Goal: Obtain resource: Download file/media

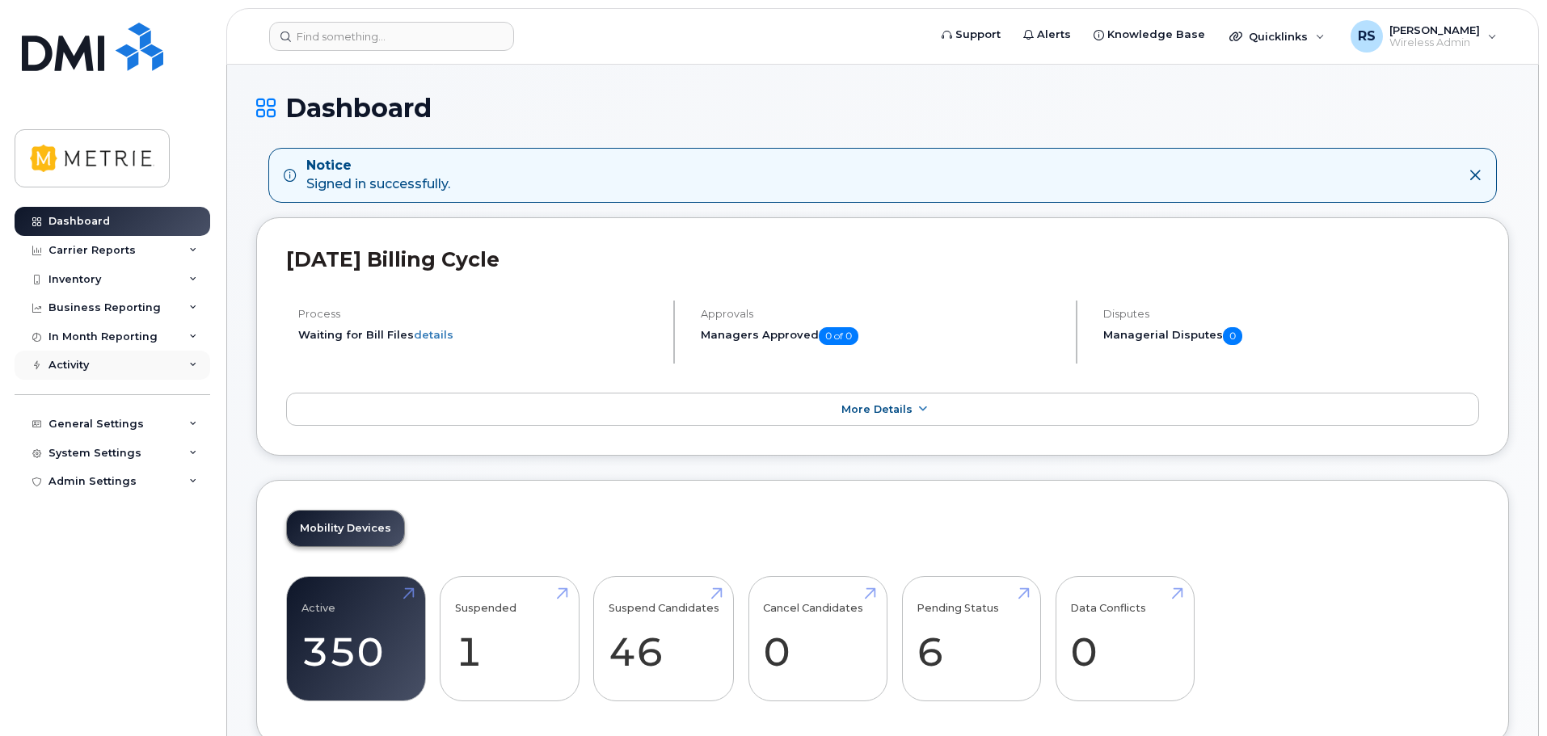
click at [190, 359] on div "Activity" at bounding box center [113, 365] width 196 height 29
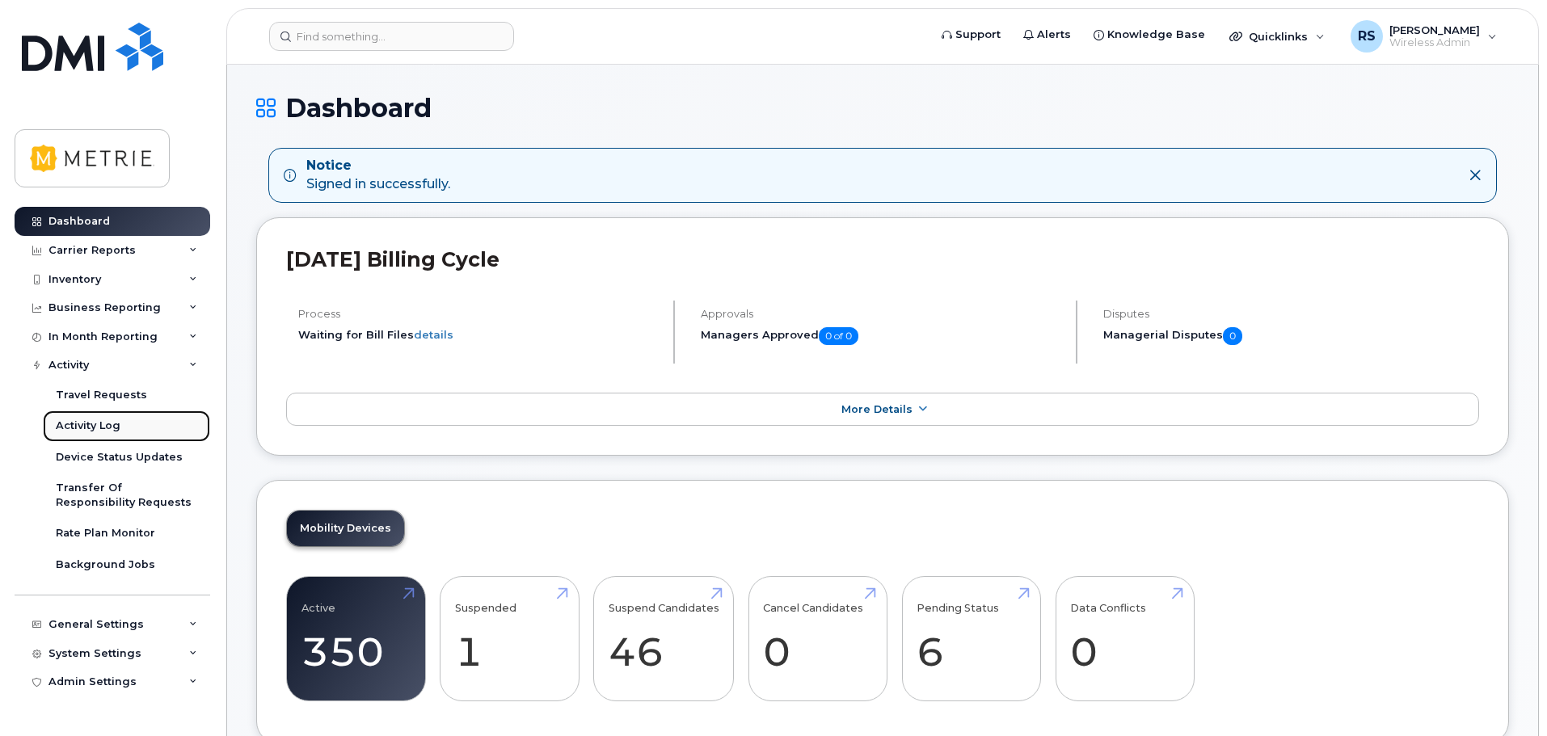
click at [100, 421] on div "Activity Log" at bounding box center [88, 426] width 65 height 15
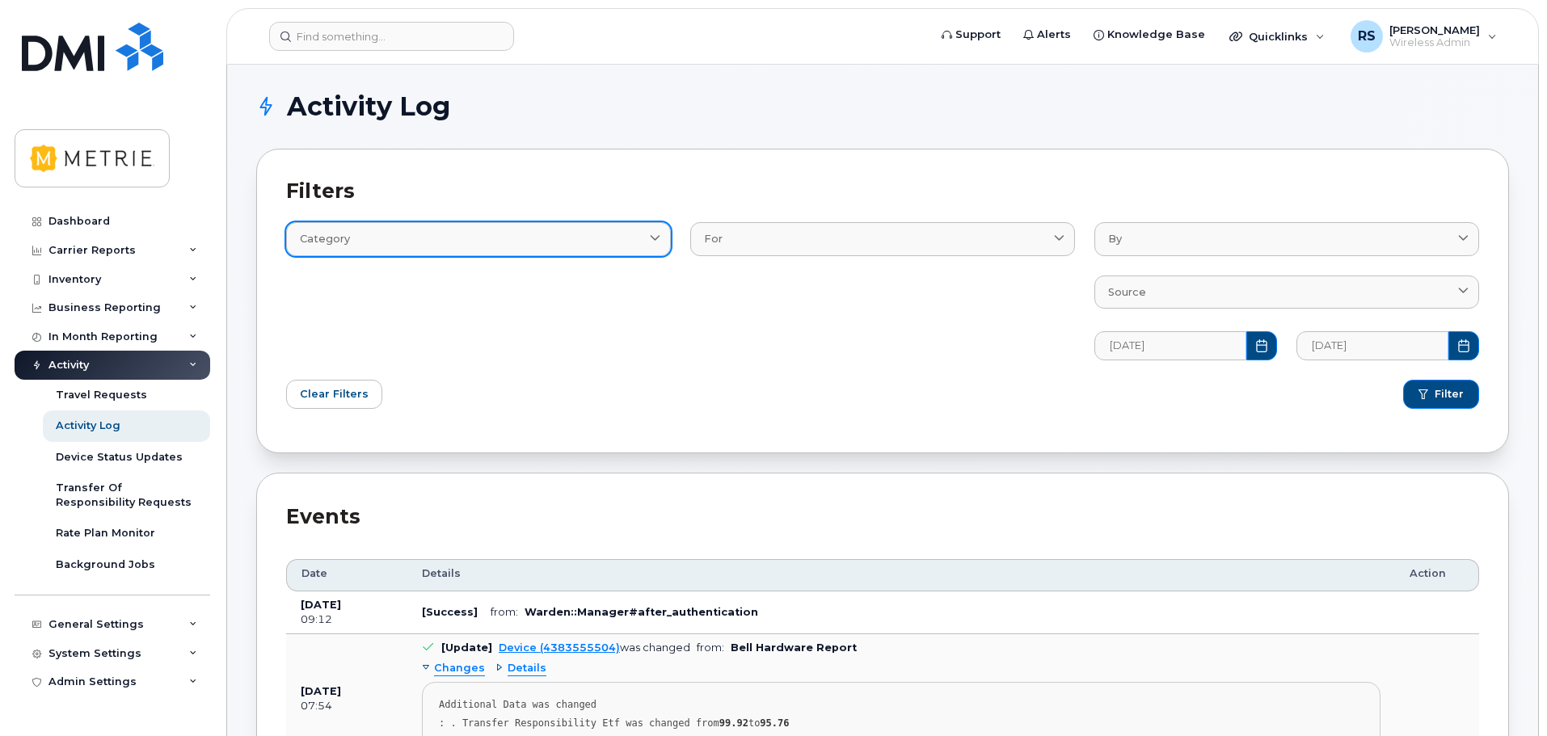
click at [395, 241] on div "Category" at bounding box center [478, 238] width 357 height 15
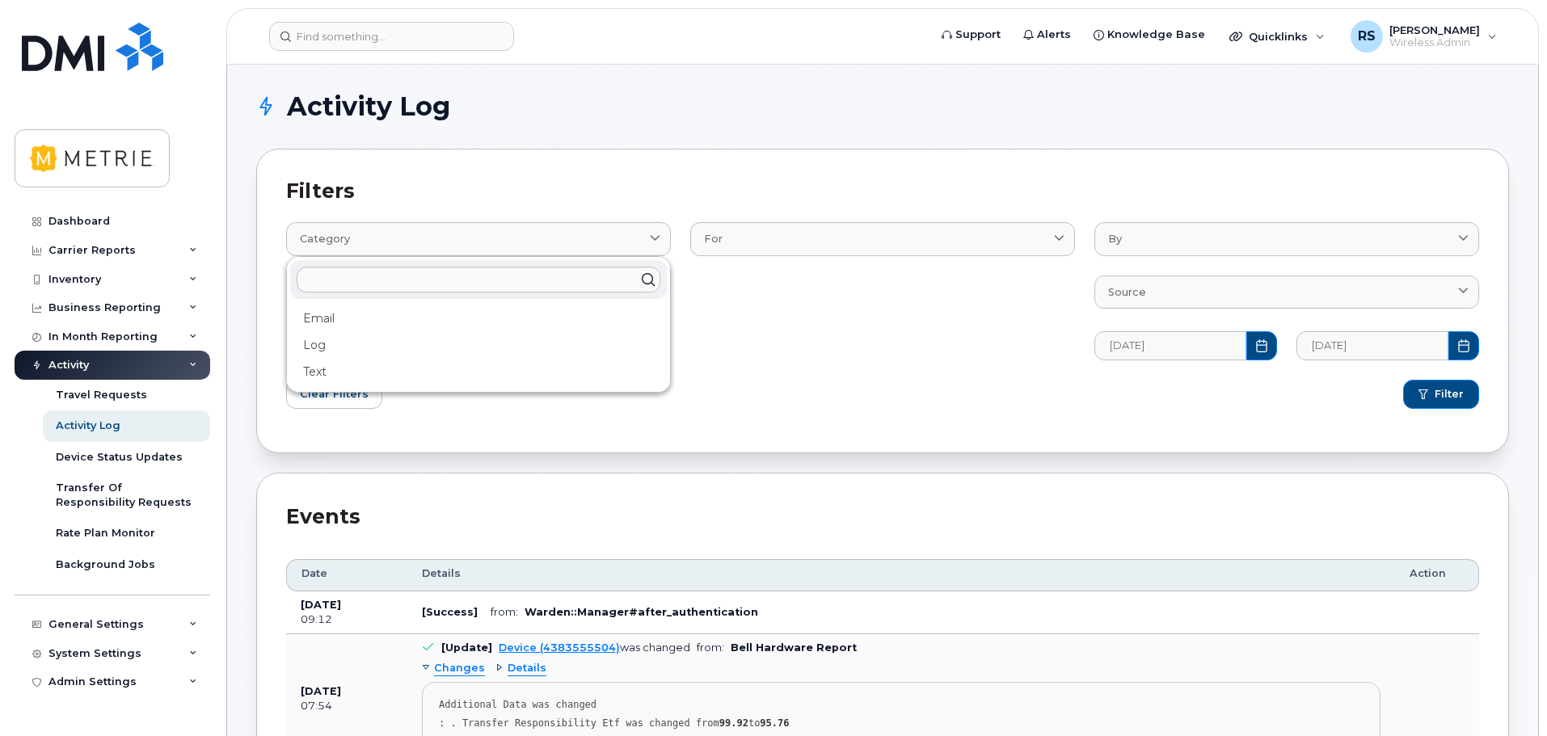
click at [883, 347] on div "For Device DeviceRequests::StatusUpdateRequest User" at bounding box center [883, 281] width 404 height 176
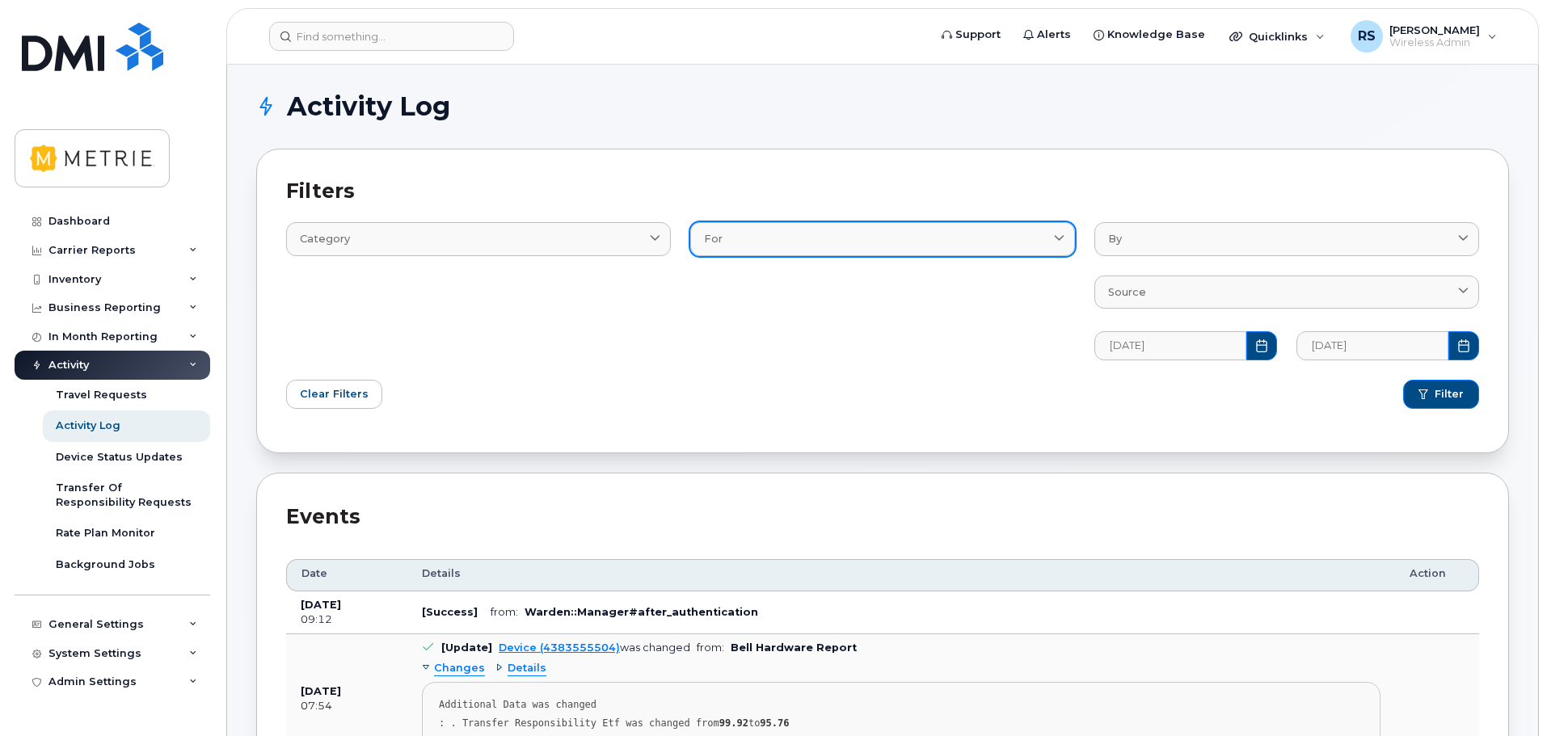
click at [850, 251] on link "For" at bounding box center [882, 238] width 385 height 33
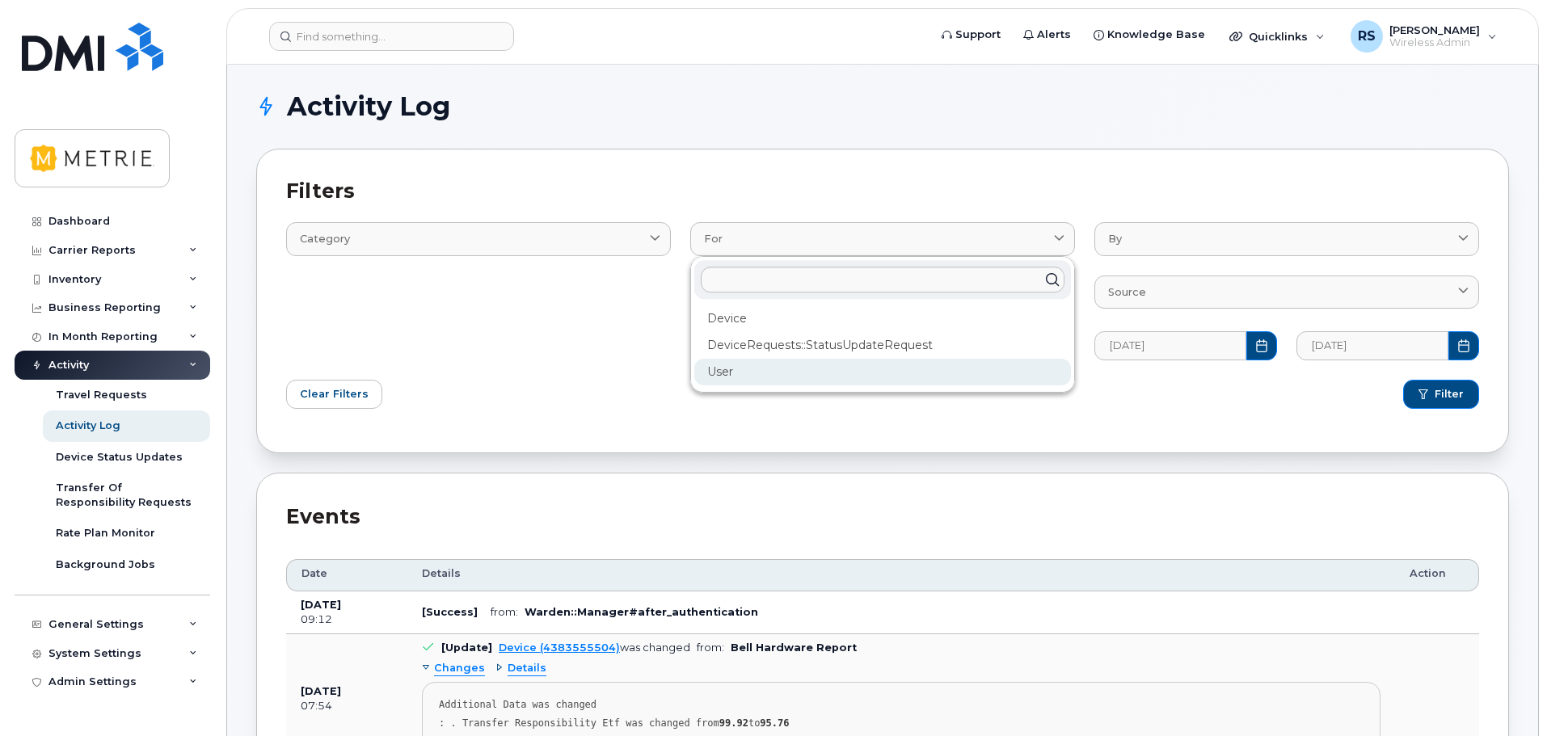
click at [787, 372] on div "User" at bounding box center [882, 372] width 377 height 27
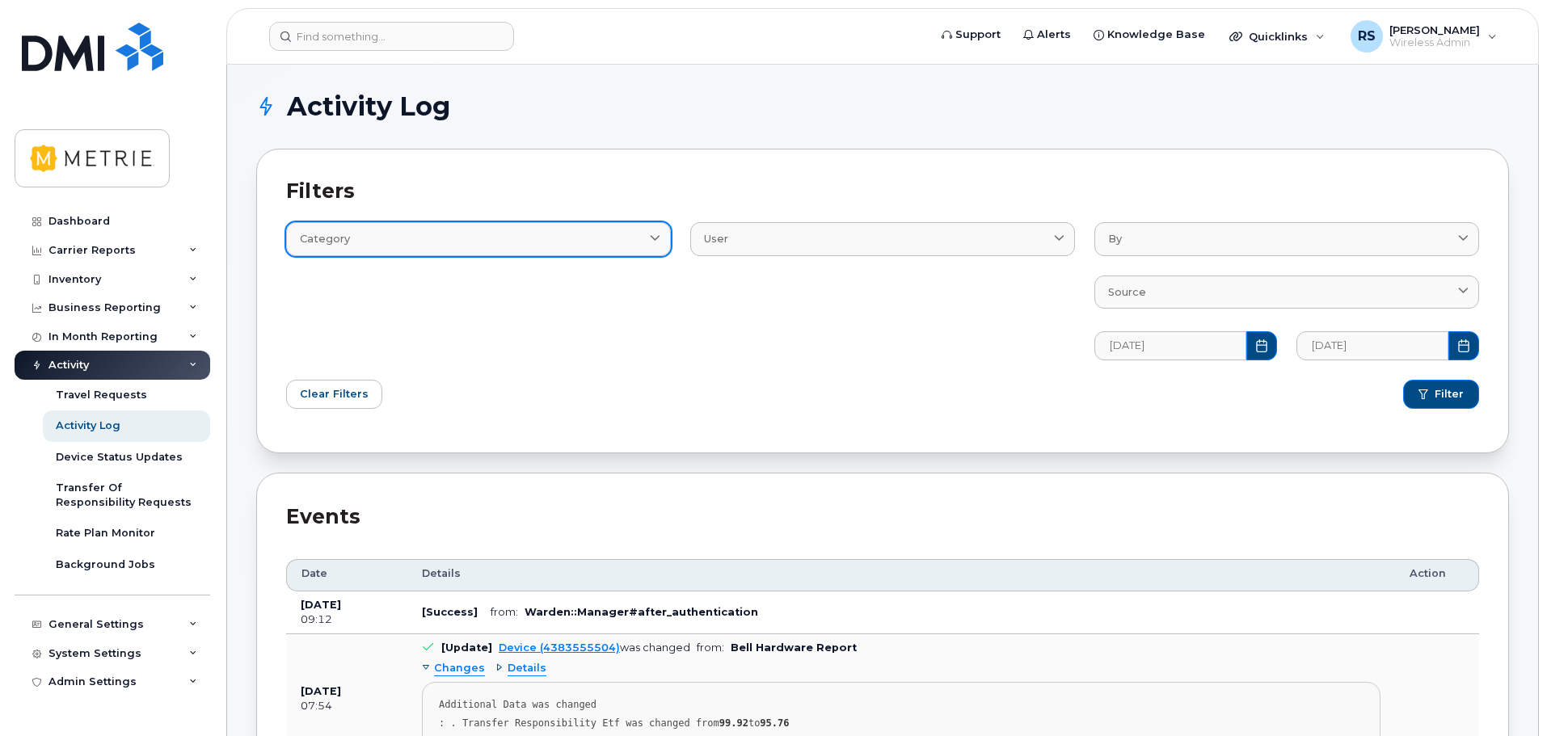
click at [507, 243] on div "Category" at bounding box center [478, 238] width 357 height 15
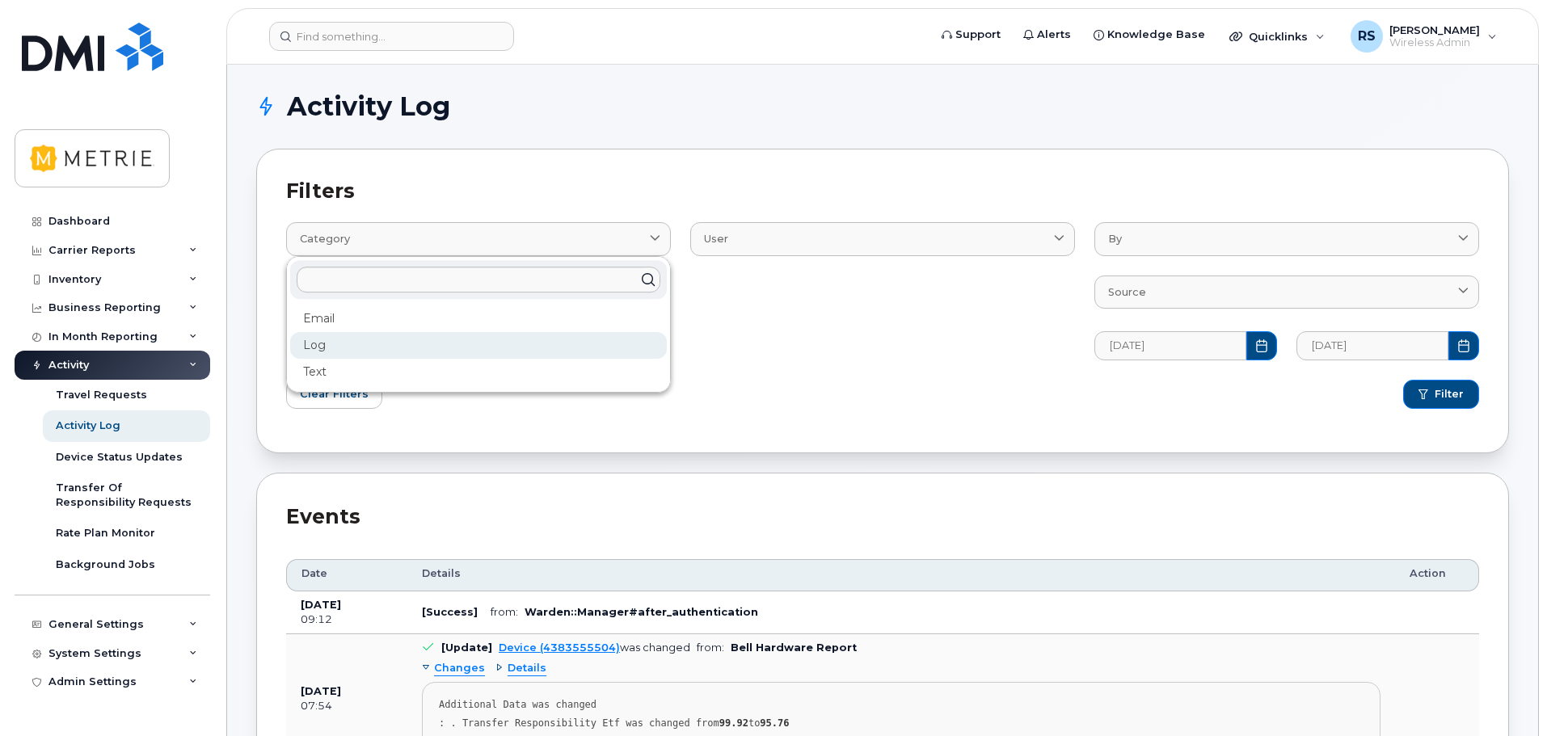
click at [347, 344] on div "Log" at bounding box center [478, 345] width 377 height 27
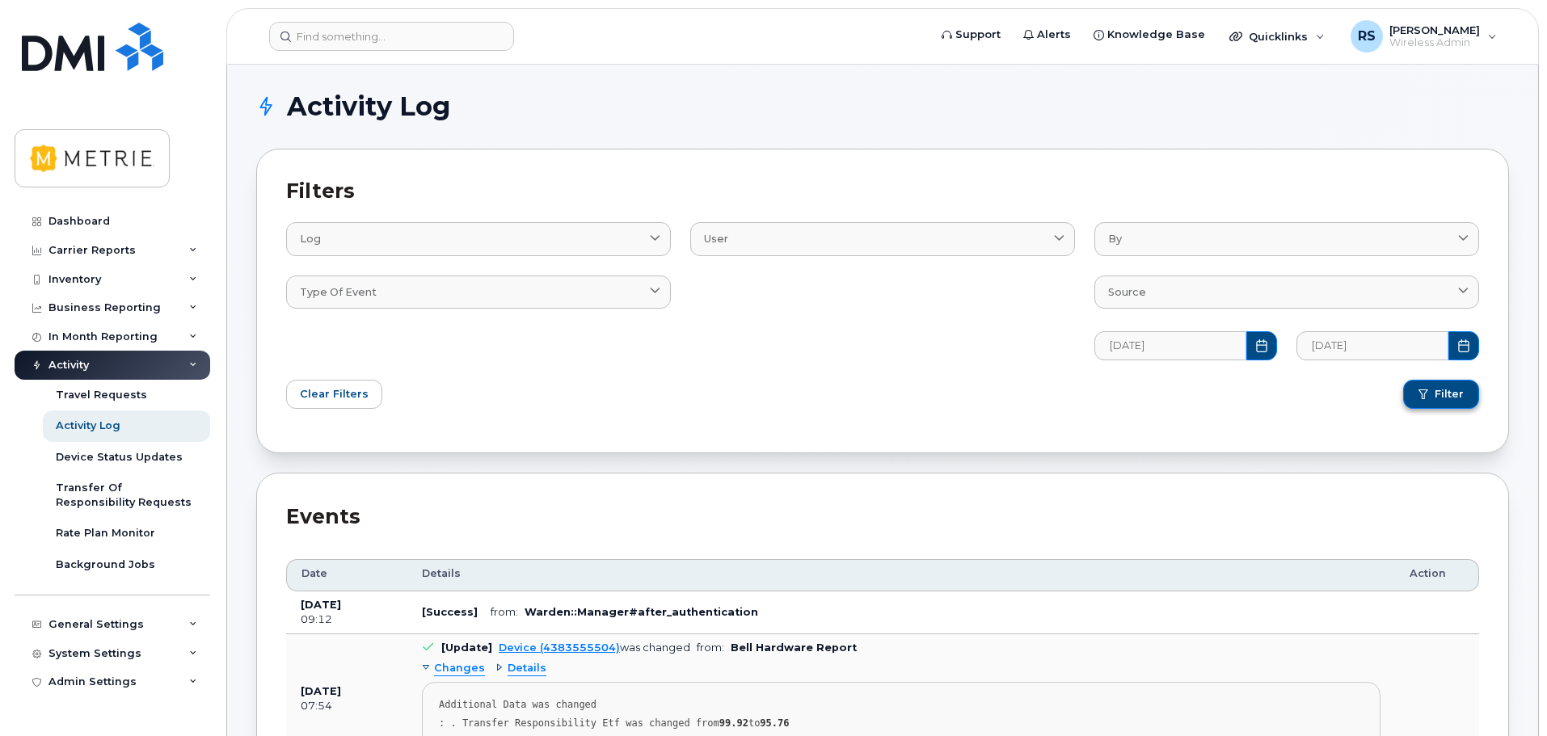
click at [1436, 393] on span "Filter" at bounding box center [1449, 394] width 29 height 15
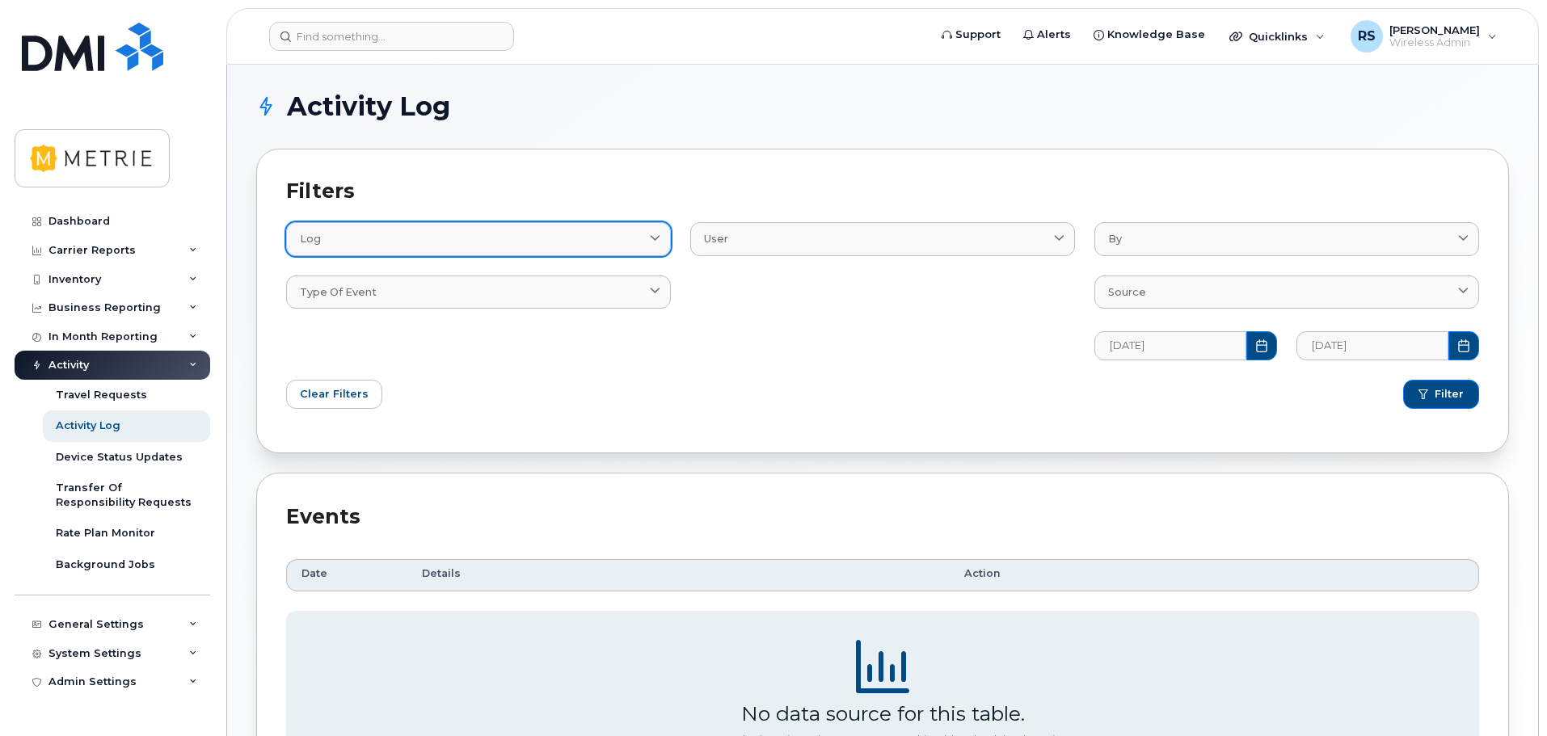
click at [508, 249] on link "Log" at bounding box center [478, 238] width 385 height 33
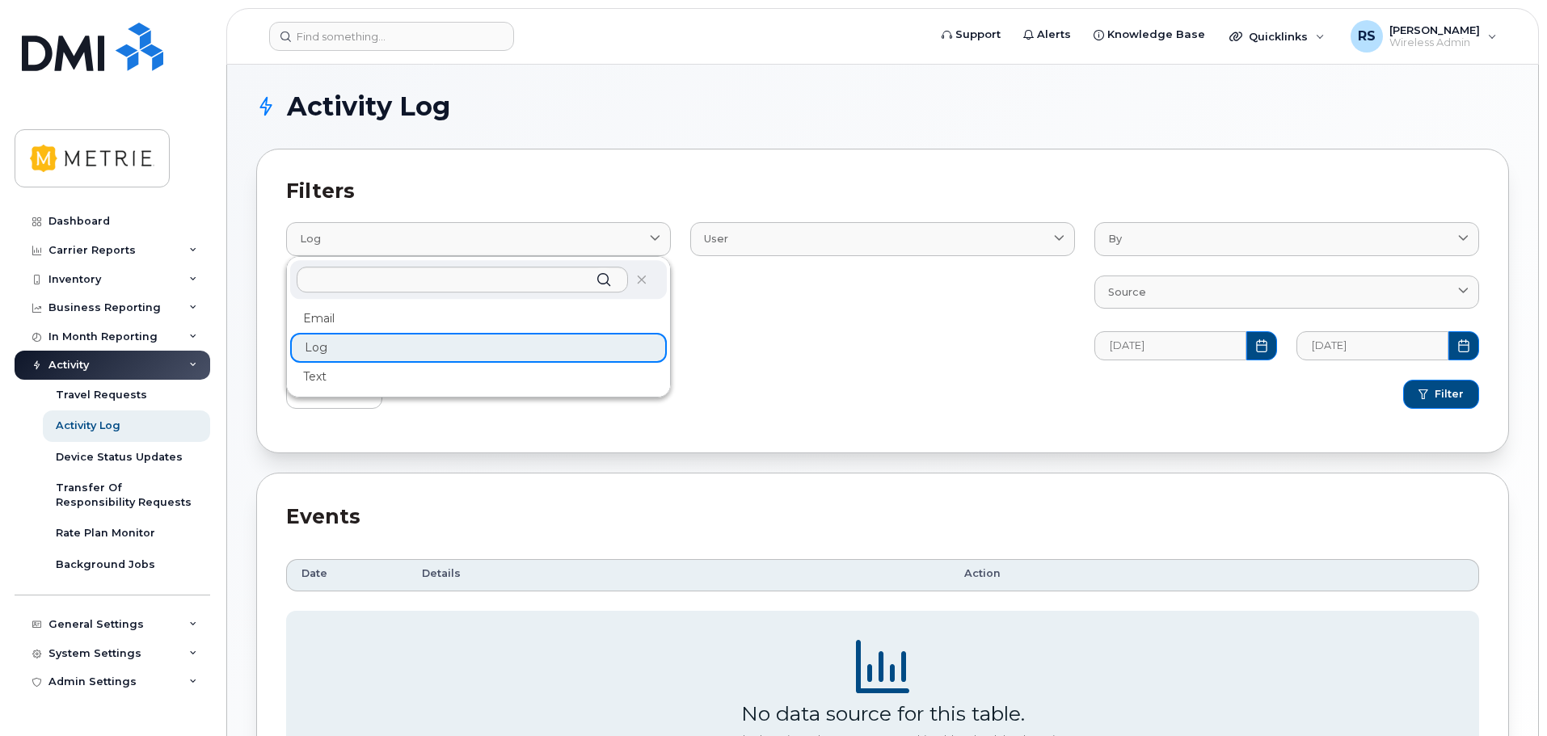
click at [340, 364] on div "Email" at bounding box center [478, 377] width 377 height 27
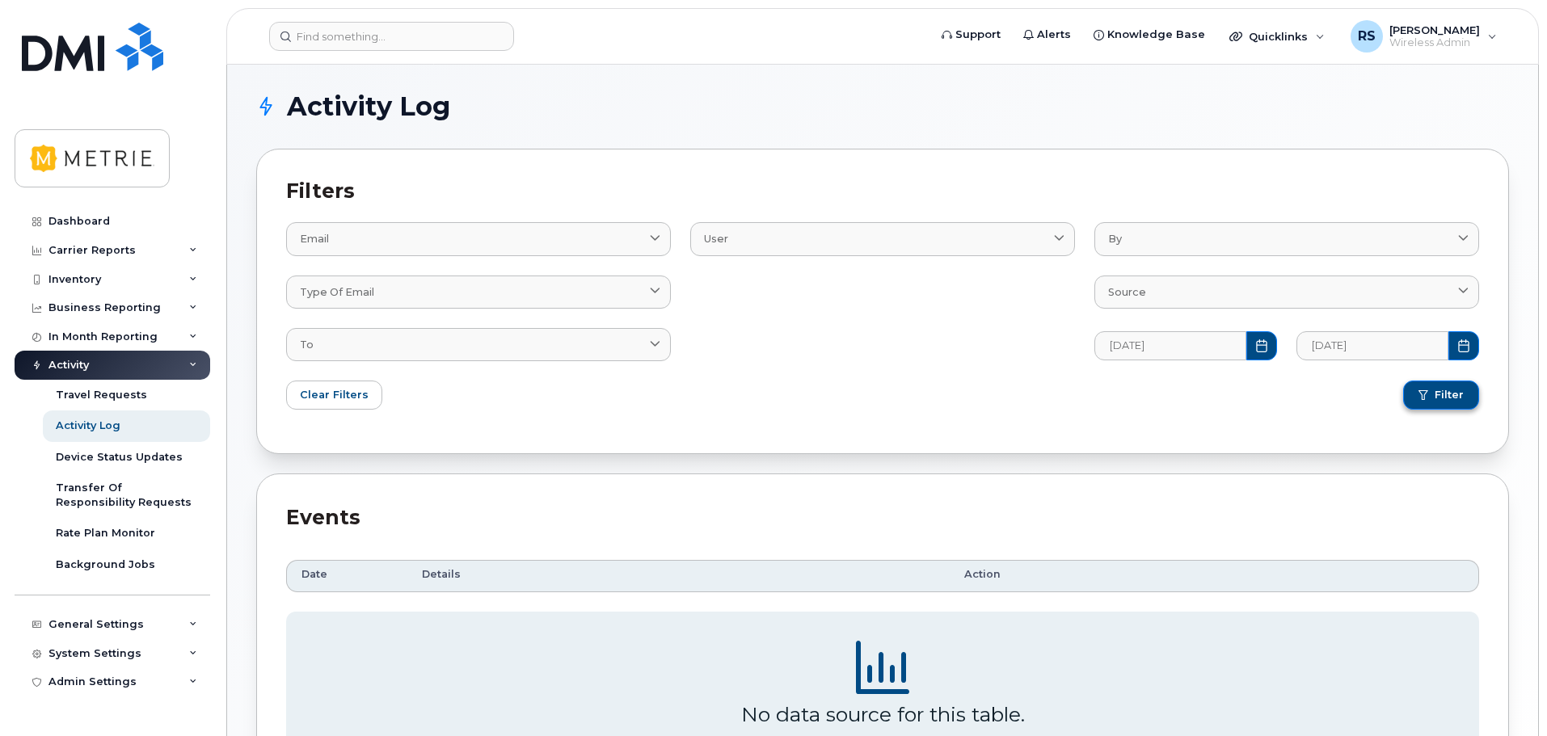
click at [1432, 402] on button "Filter" at bounding box center [1441, 395] width 76 height 29
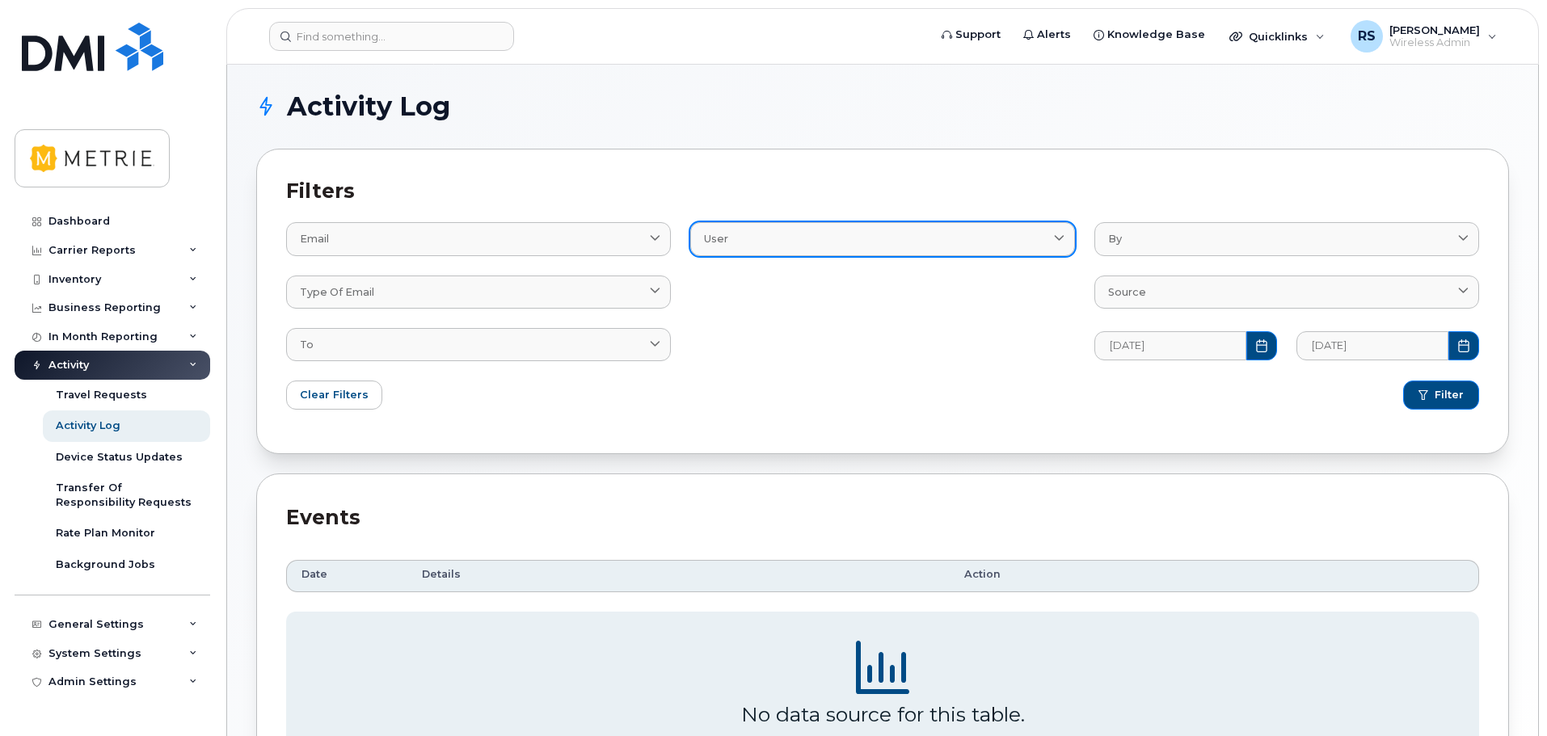
click at [729, 233] on div "User" at bounding box center [882, 238] width 357 height 15
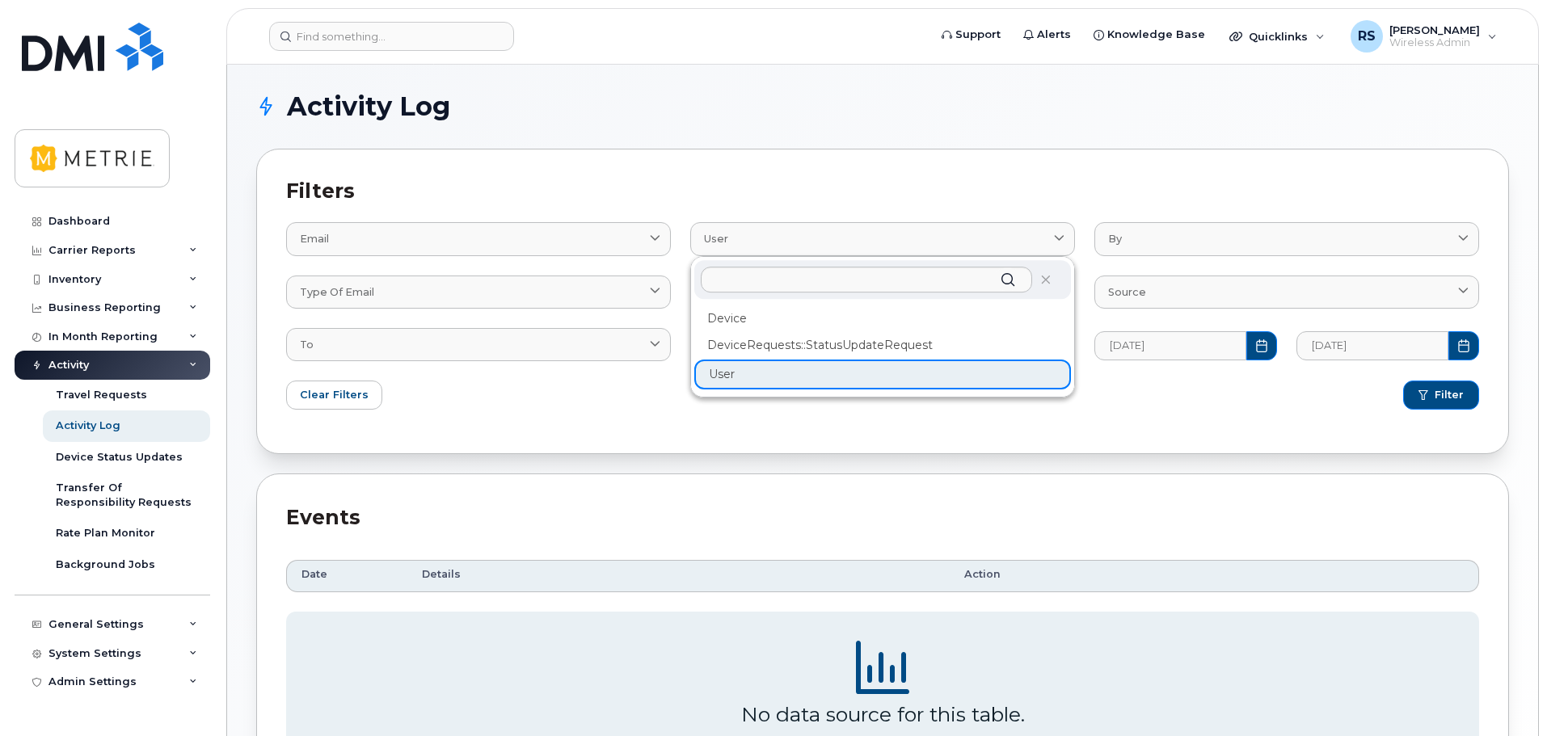
click at [740, 375] on div "Device DeviceRequests::StatusUpdateRequest User" at bounding box center [882, 348] width 377 height 84
click at [719, 374] on div "Device DeviceRequests::StatusUpdateRequest User" at bounding box center [882, 348] width 377 height 84
click at [359, 399] on span "Clear Filters" at bounding box center [334, 394] width 69 height 15
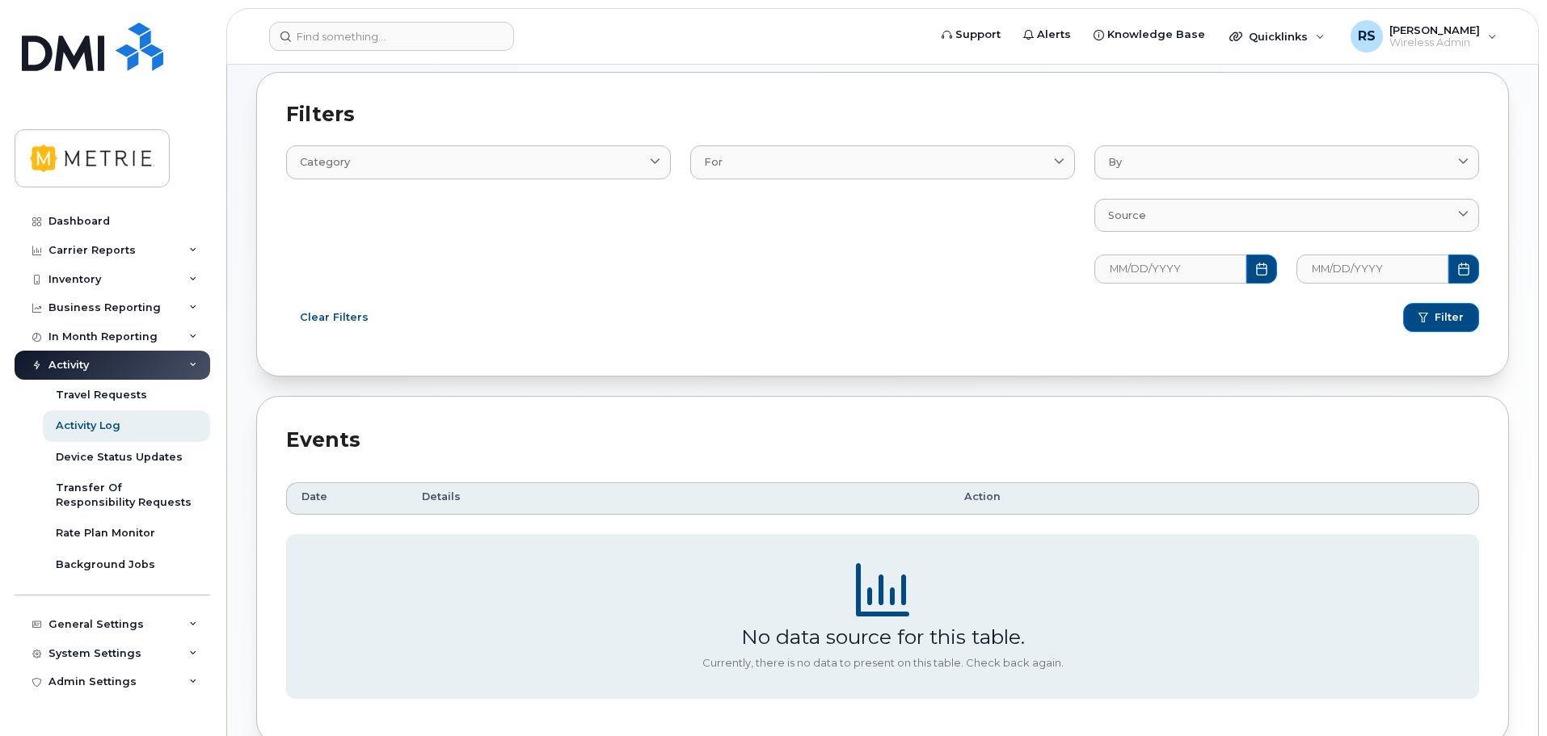
scroll to position [165, 0]
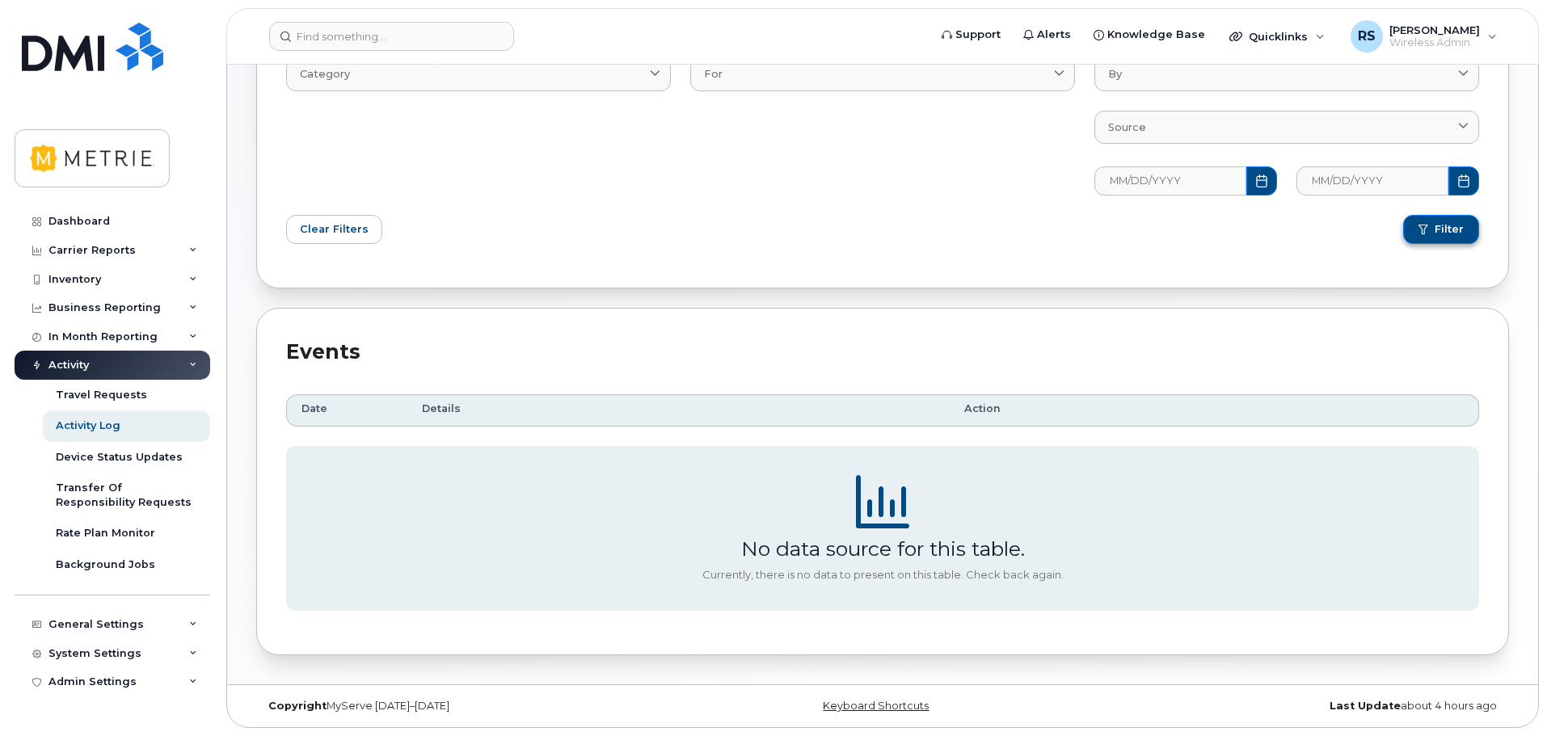
click at [1439, 228] on span "Filter" at bounding box center [1449, 229] width 29 height 15
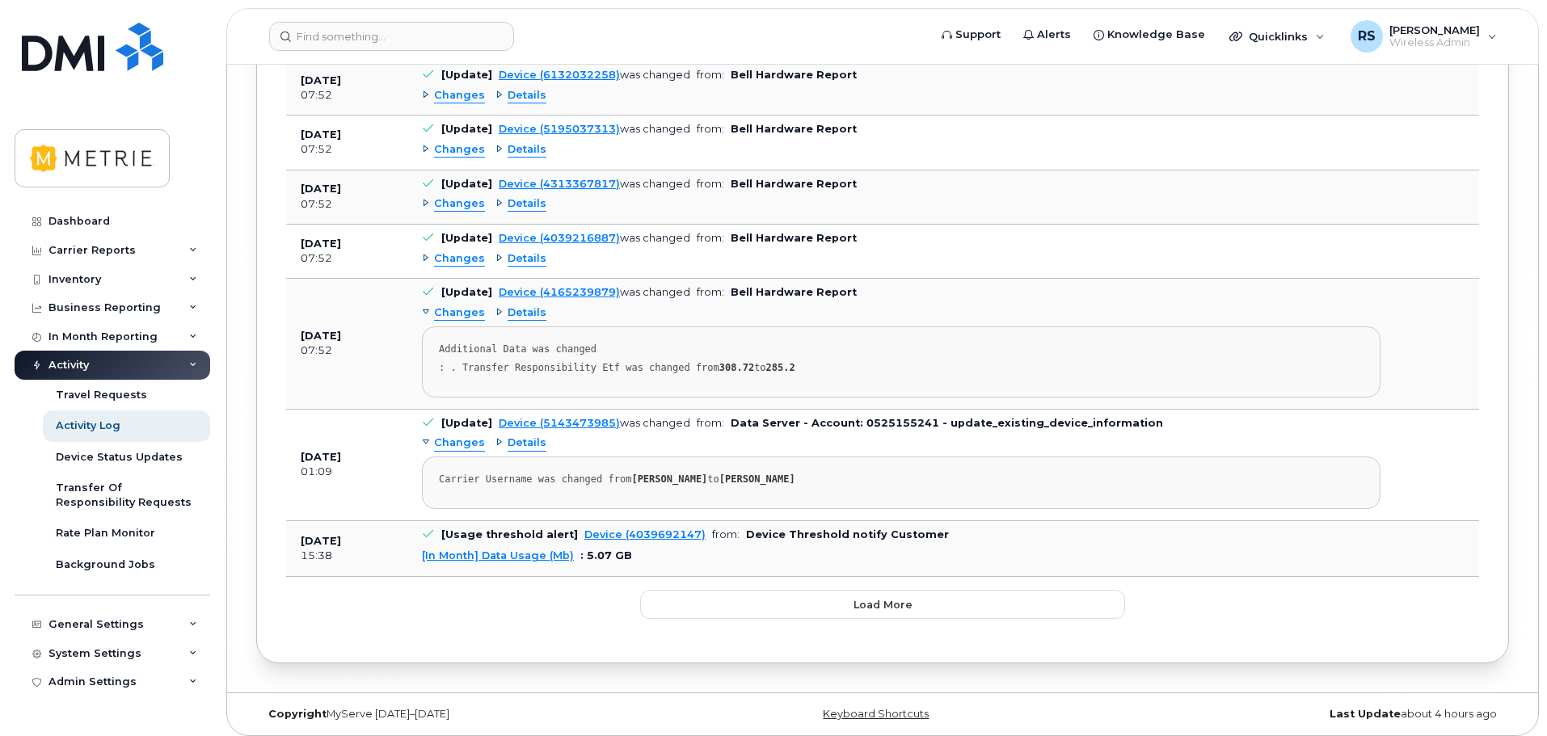
scroll to position [8517, 0]
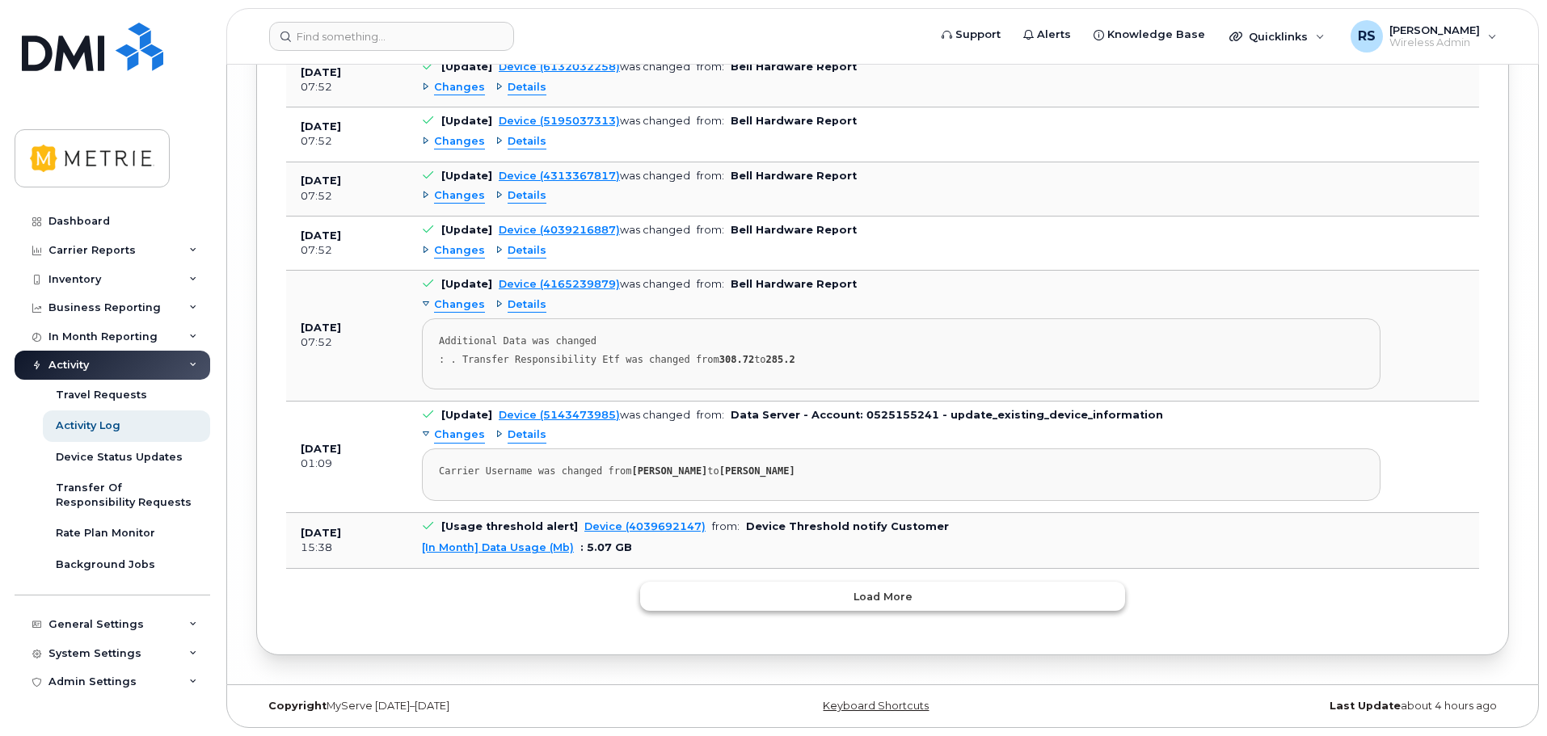
click at [732, 597] on button "Load more" at bounding box center [882, 596] width 485 height 29
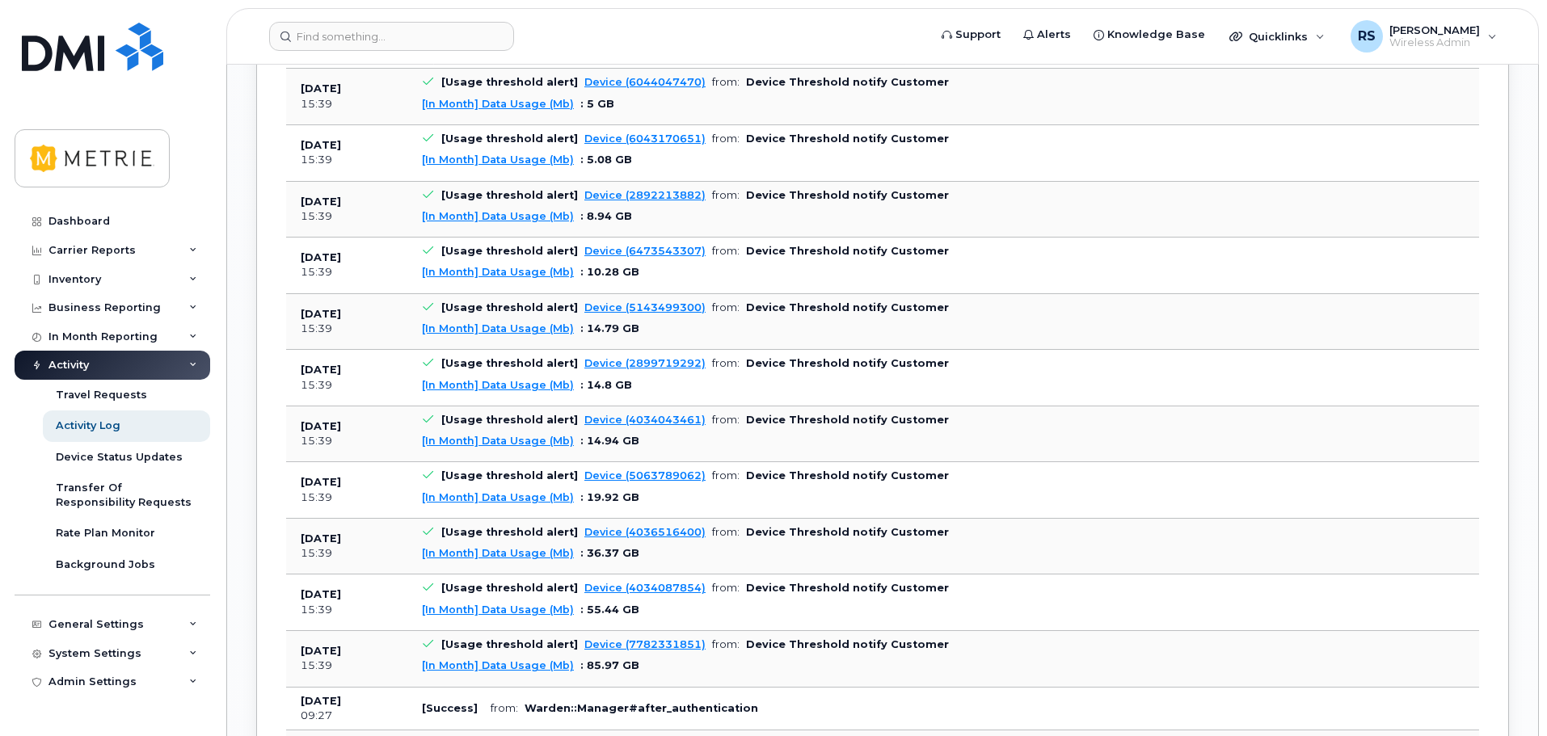
scroll to position [5438, 0]
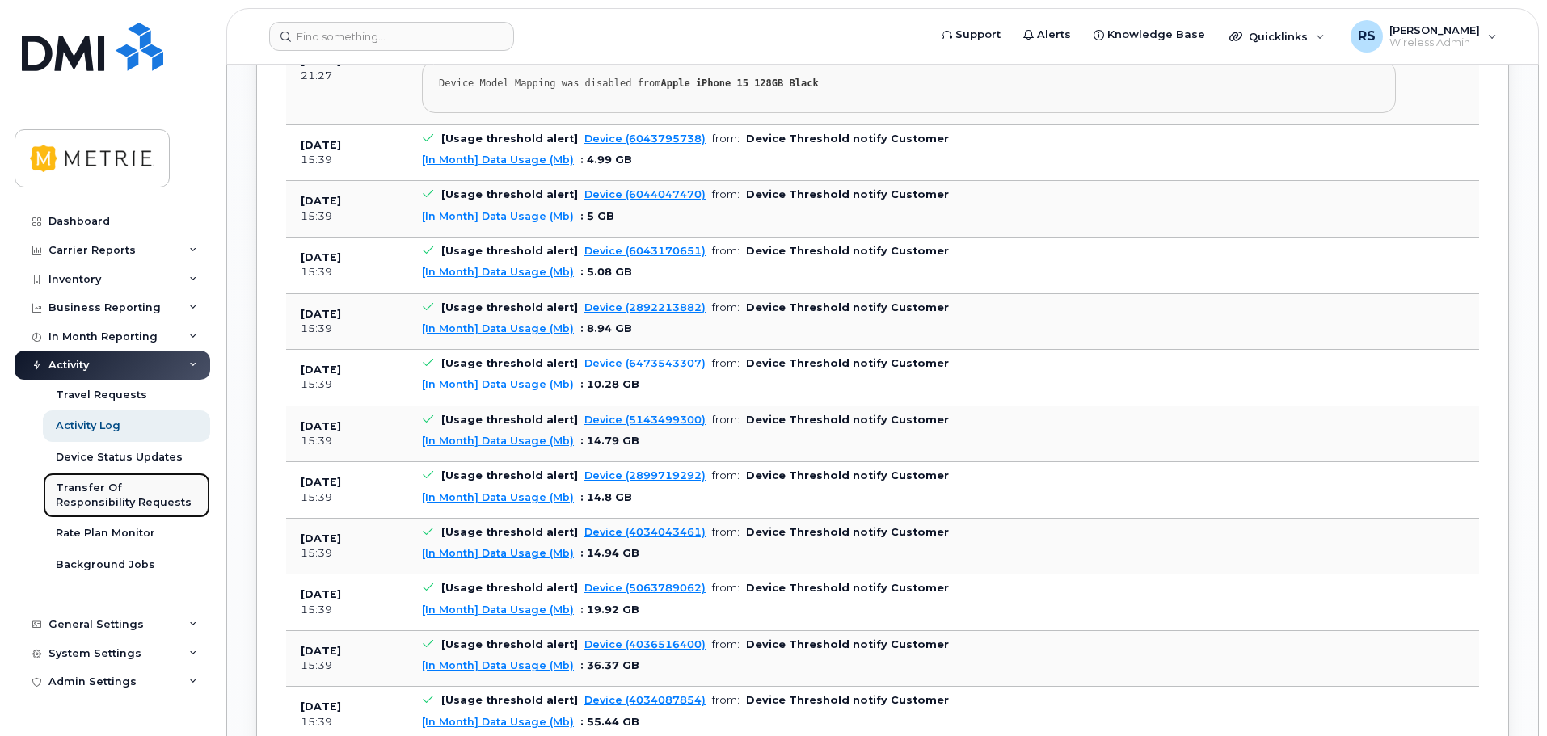
click at [96, 490] on div "Transfer Of Responsibility Requests" at bounding box center [126, 496] width 141 height 30
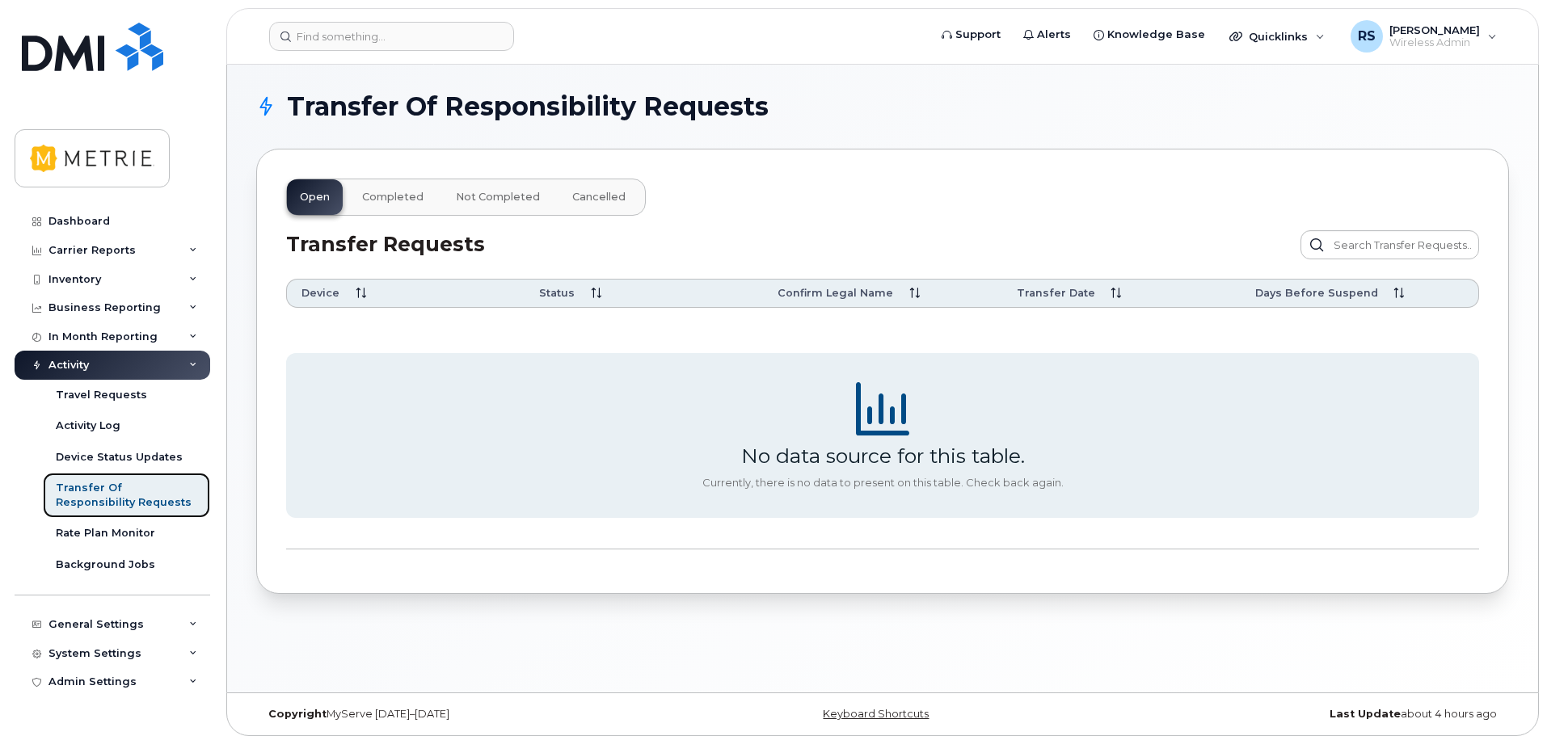
click at [97, 488] on div "Transfer Of Responsibility Requests" at bounding box center [126, 496] width 141 height 30
click at [113, 394] on div "Travel Requests" at bounding box center [101, 395] width 91 height 15
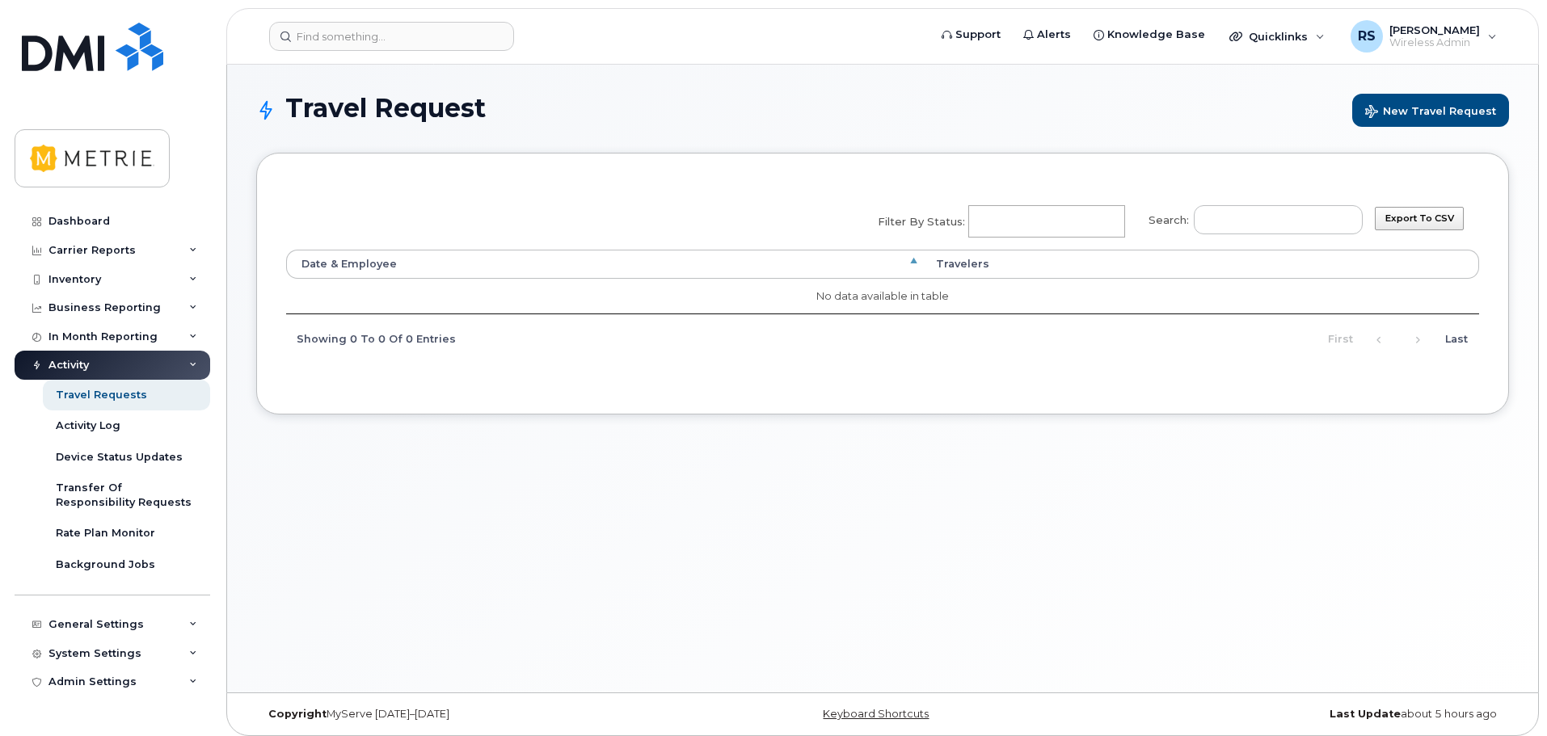
select select
click at [101, 427] on div "Activity Log" at bounding box center [88, 426] width 65 height 15
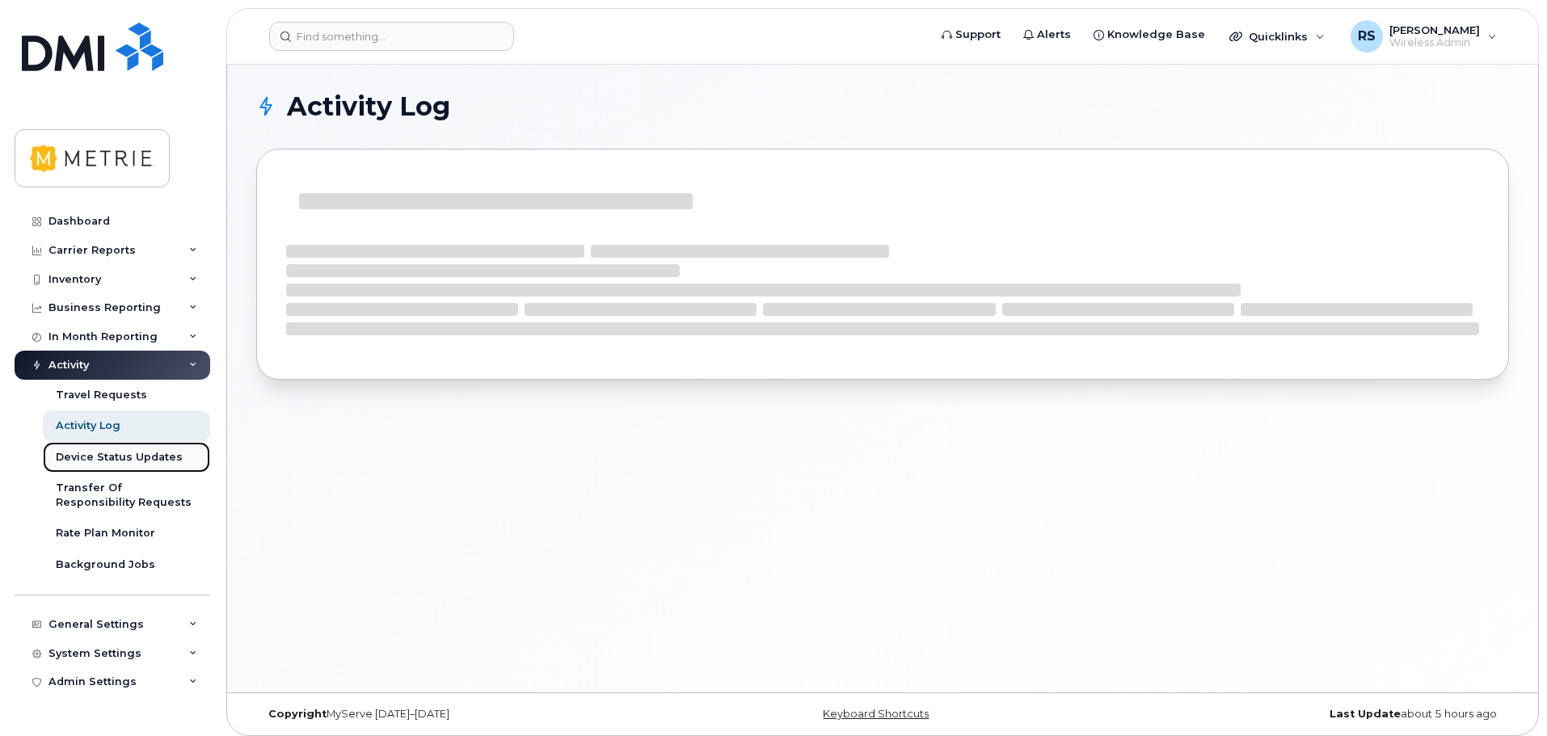
click at [107, 451] on div "Device Status Updates" at bounding box center [119, 457] width 127 height 15
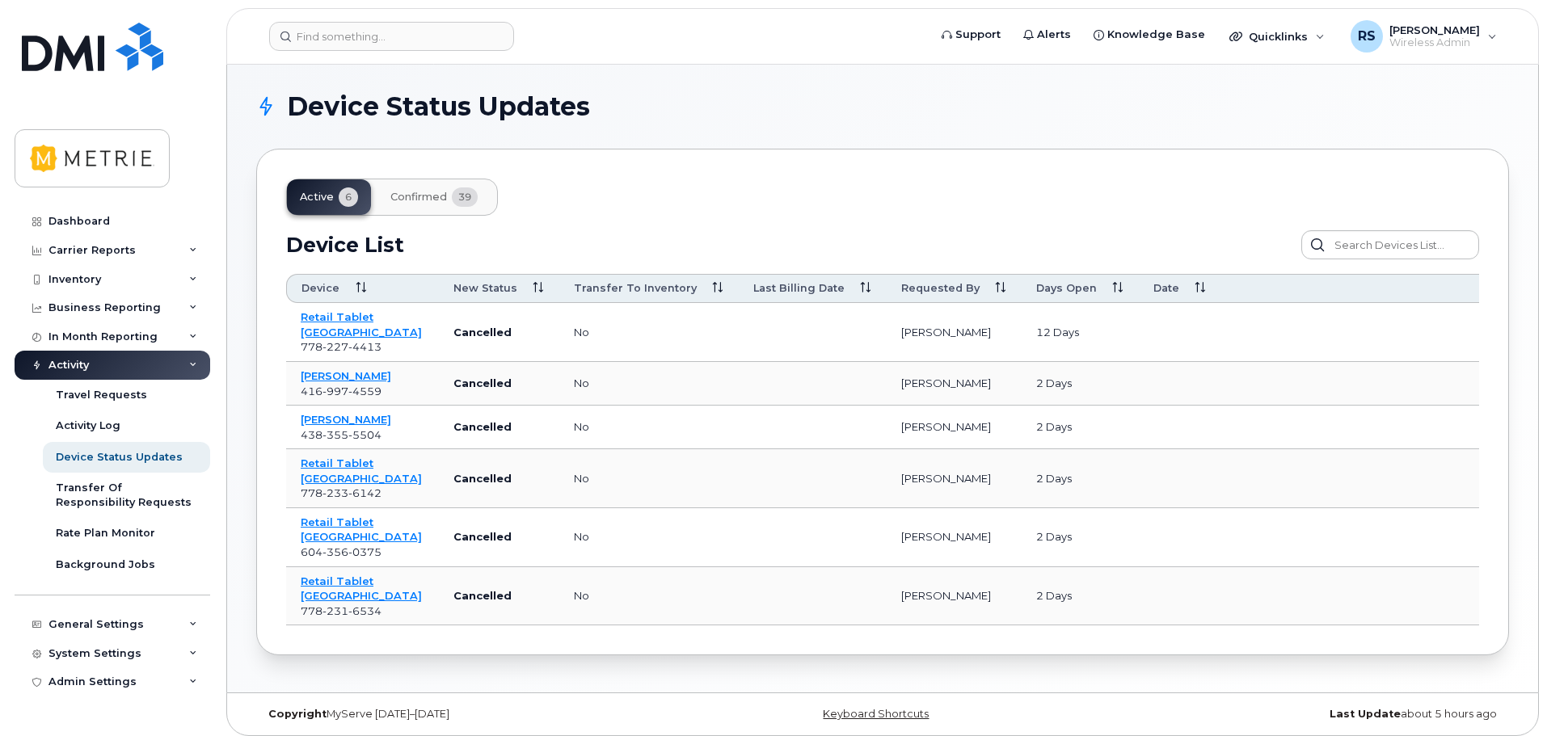
click at [425, 193] on span "Confirmed" at bounding box center [418, 197] width 57 height 13
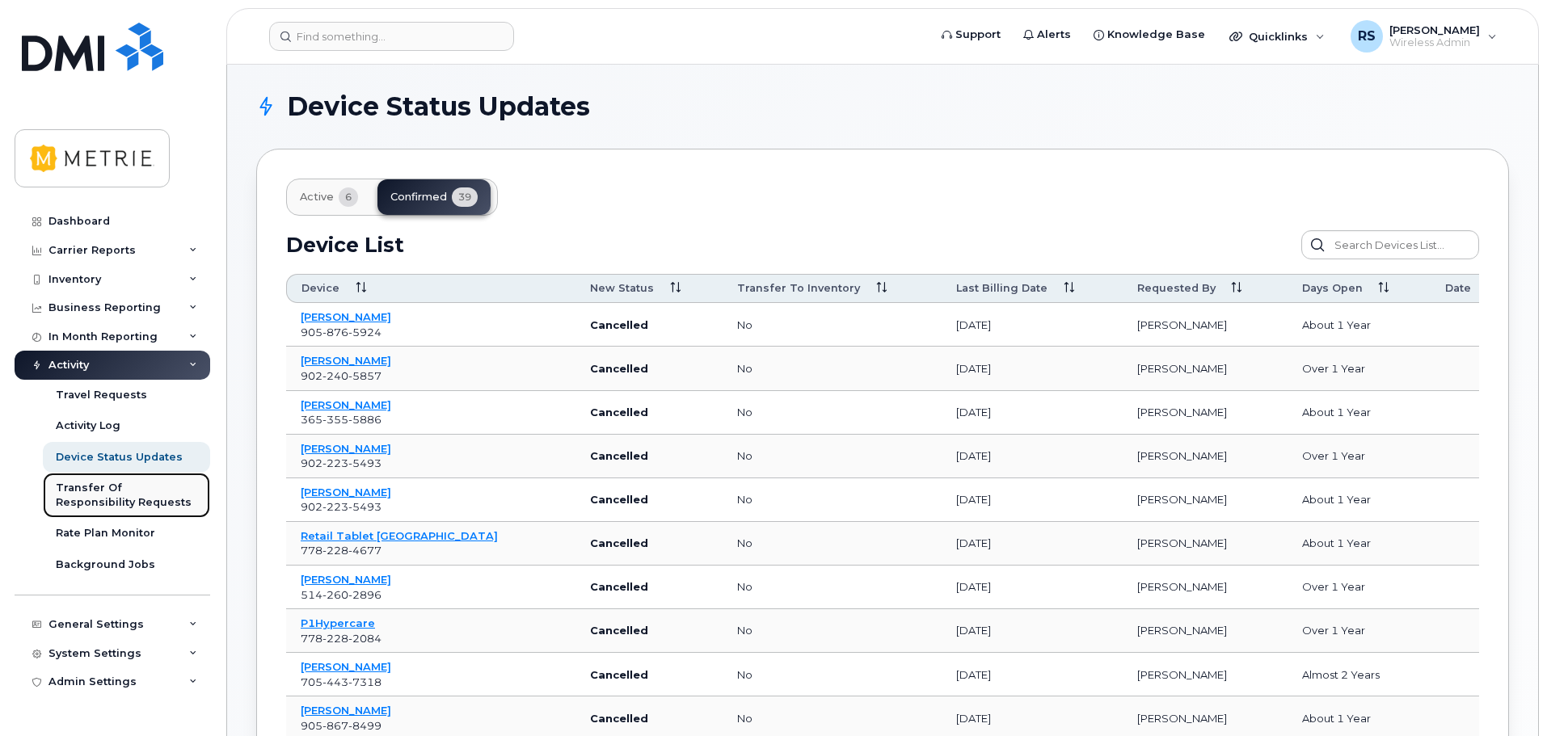
click at [116, 491] on div "Transfer Of Responsibility Requests" at bounding box center [126, 496] width 141 height 30
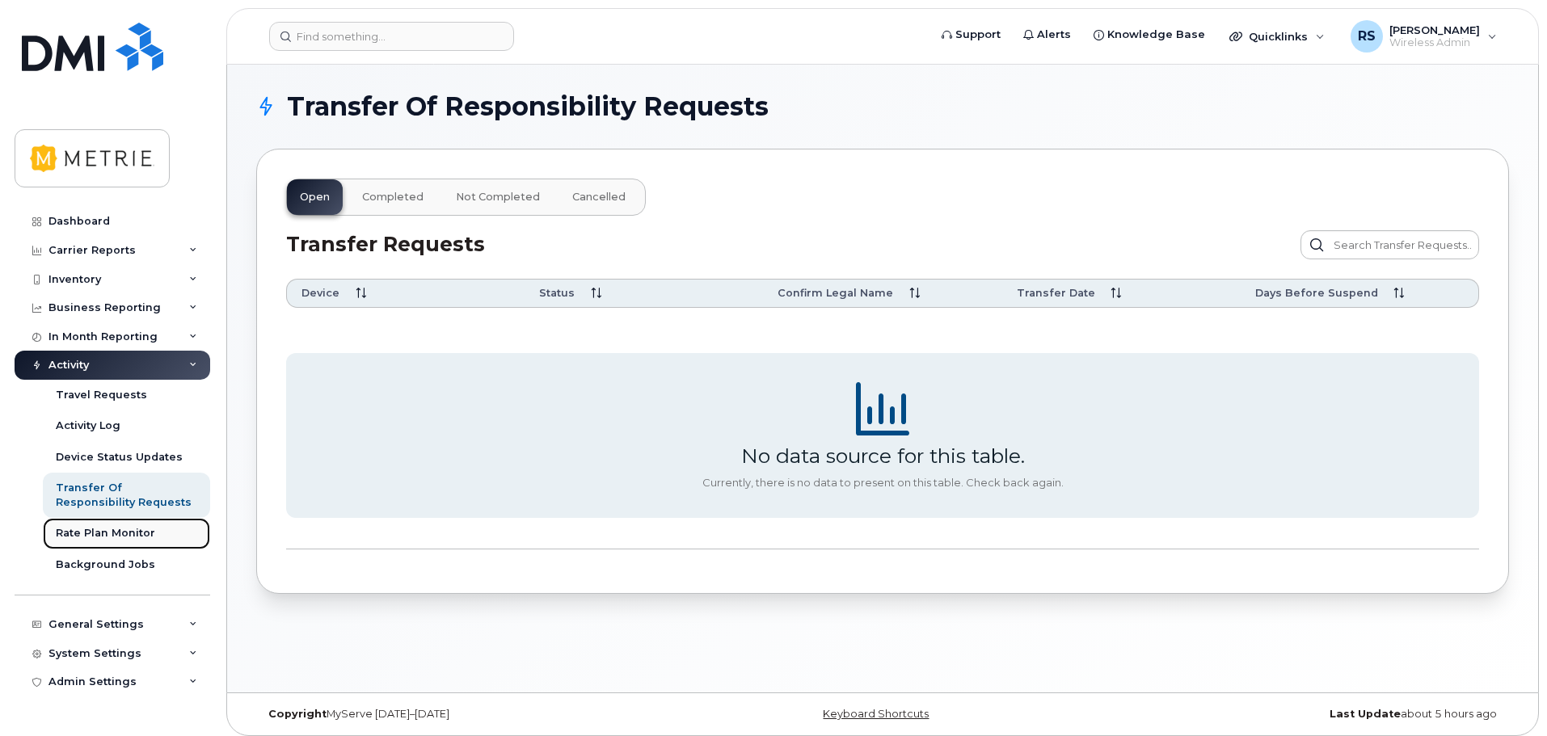
click at [118, 525] on link "Rate Plan Monitor" at bounding box center [126, 533] width 167 height 31
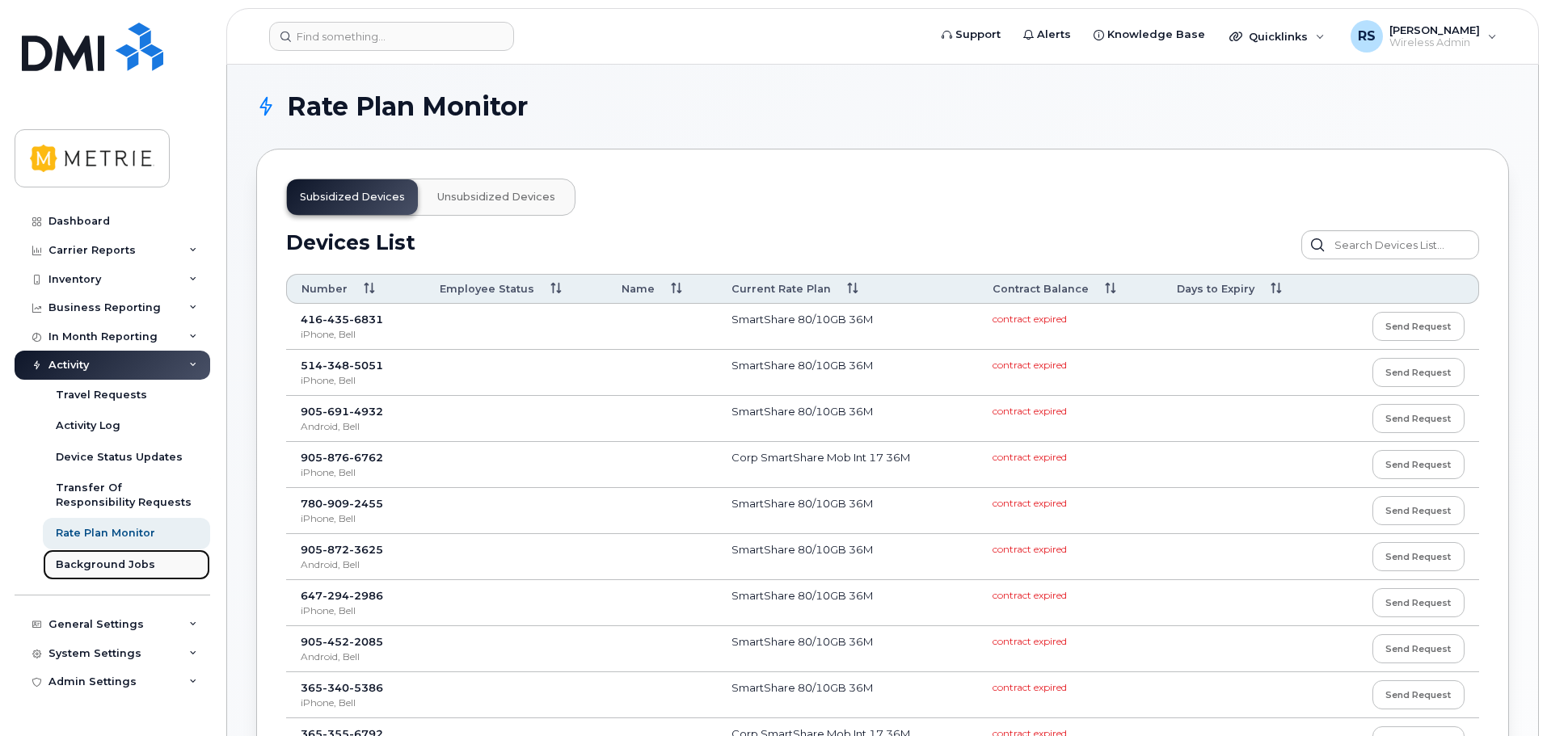
click at [136, 563] on div "Background Jobs" at bounding box center [105, 565] width 99 height 15
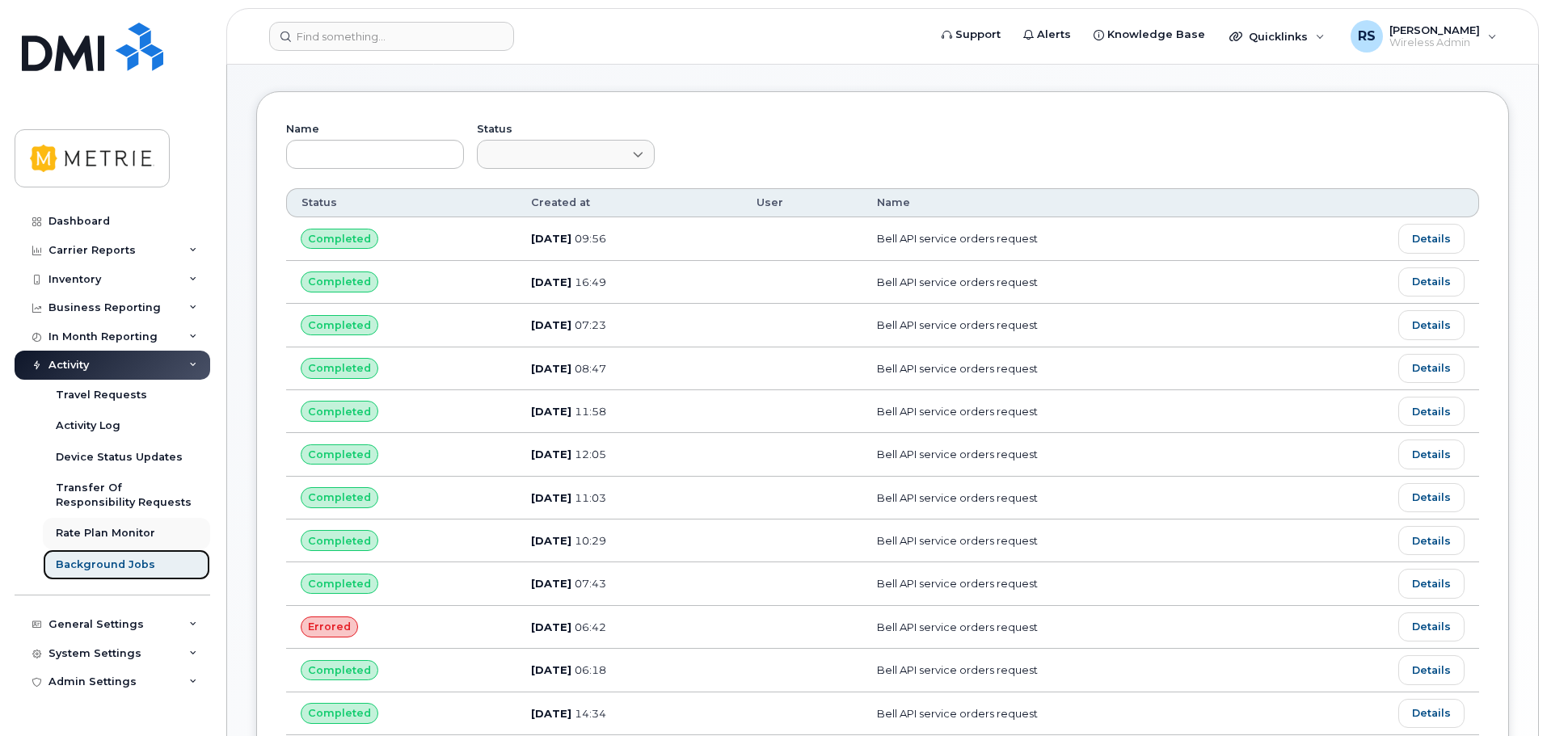
scroll to position [162, 0]
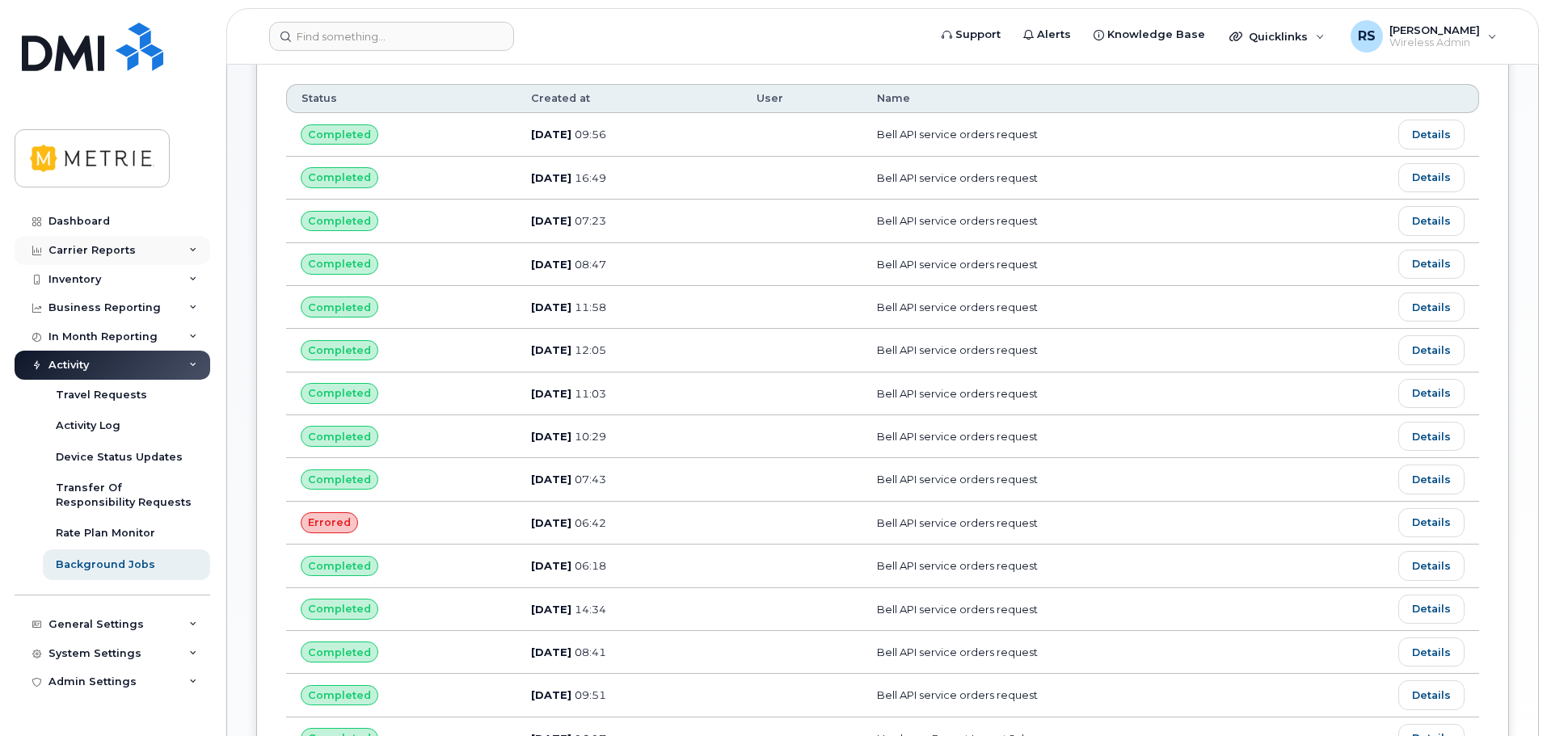
click at [198, 251] on div "Carrier Reports" at bounding box center [113, 250] width 196 height 29
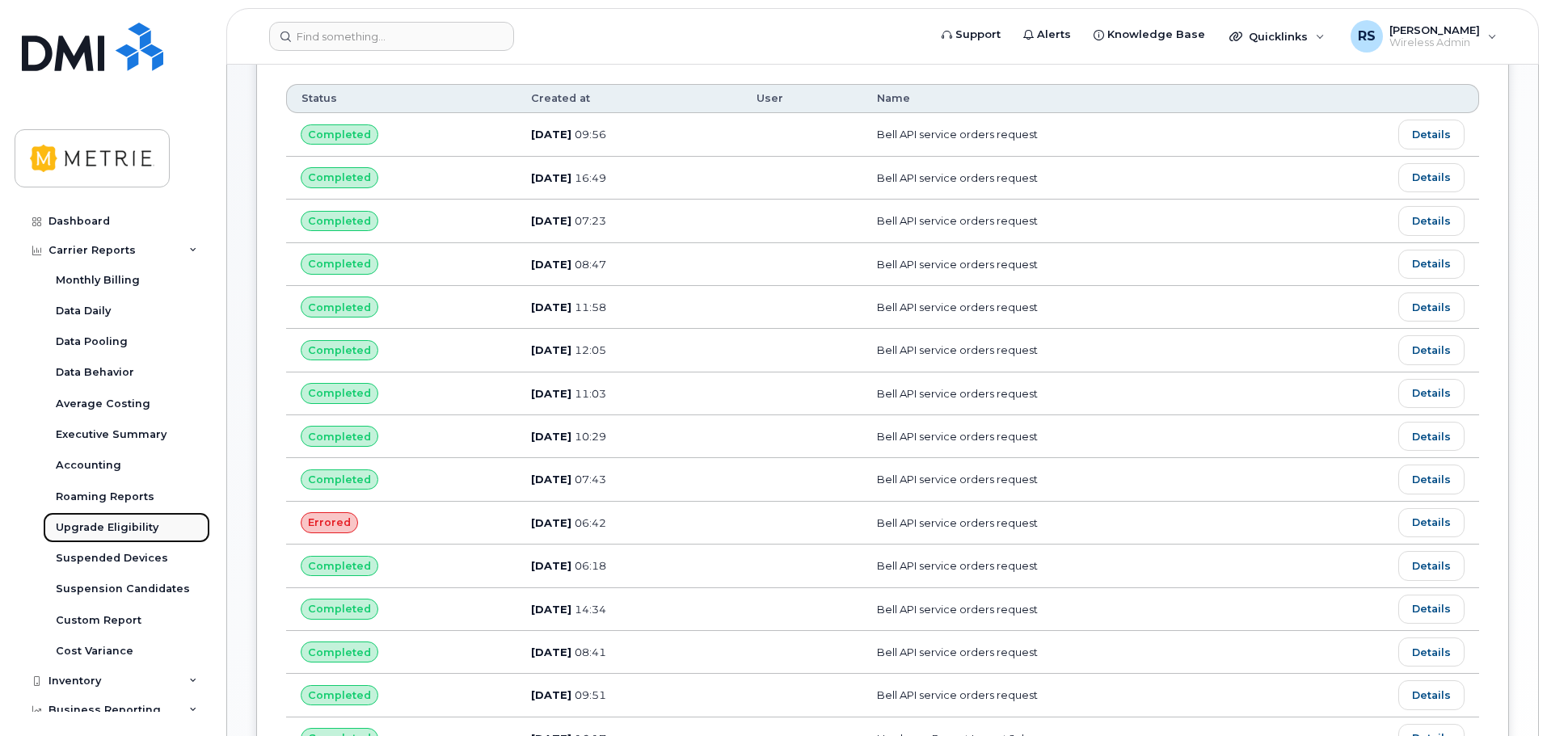
click at [118, 522] on div "Upgrade Eligibility" at bounding box center [107, 528] width 103 height 15
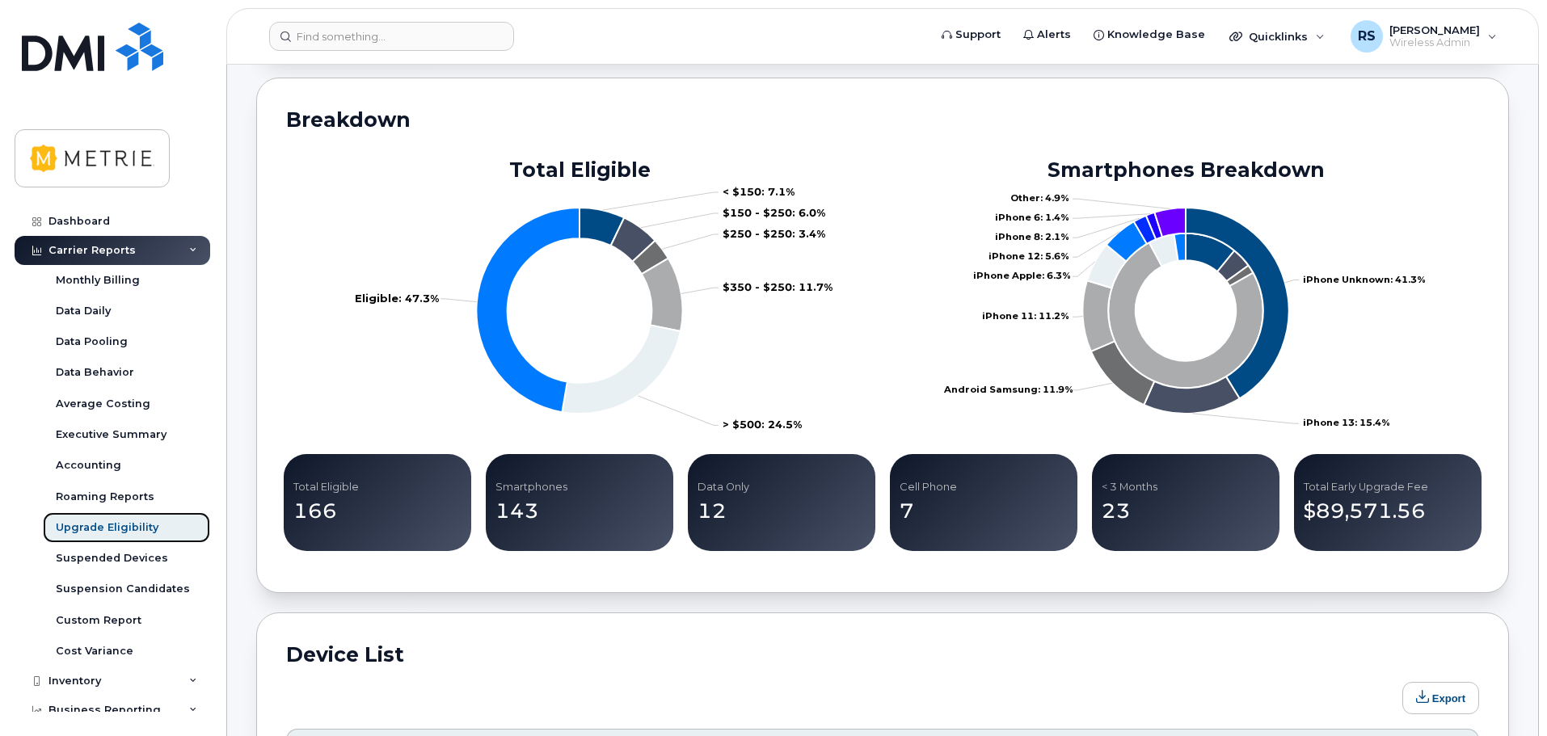
scroll to position [323, 0]
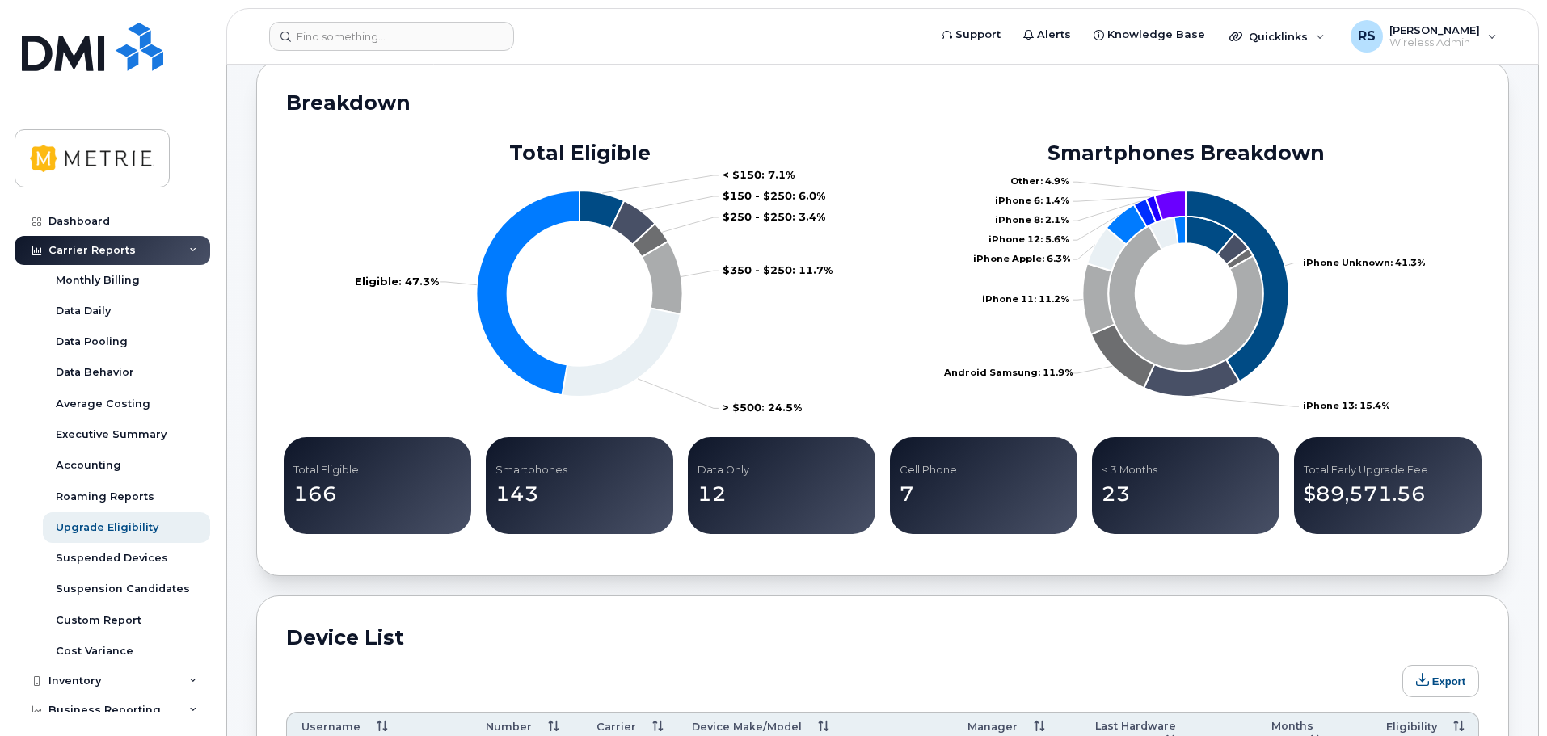
click at [361, 496] on p "166" at bounding box center [377, 494] width 168 height 29
click at [318, 492] on p "166" at bounding box center [377, 494] width 168 height 29
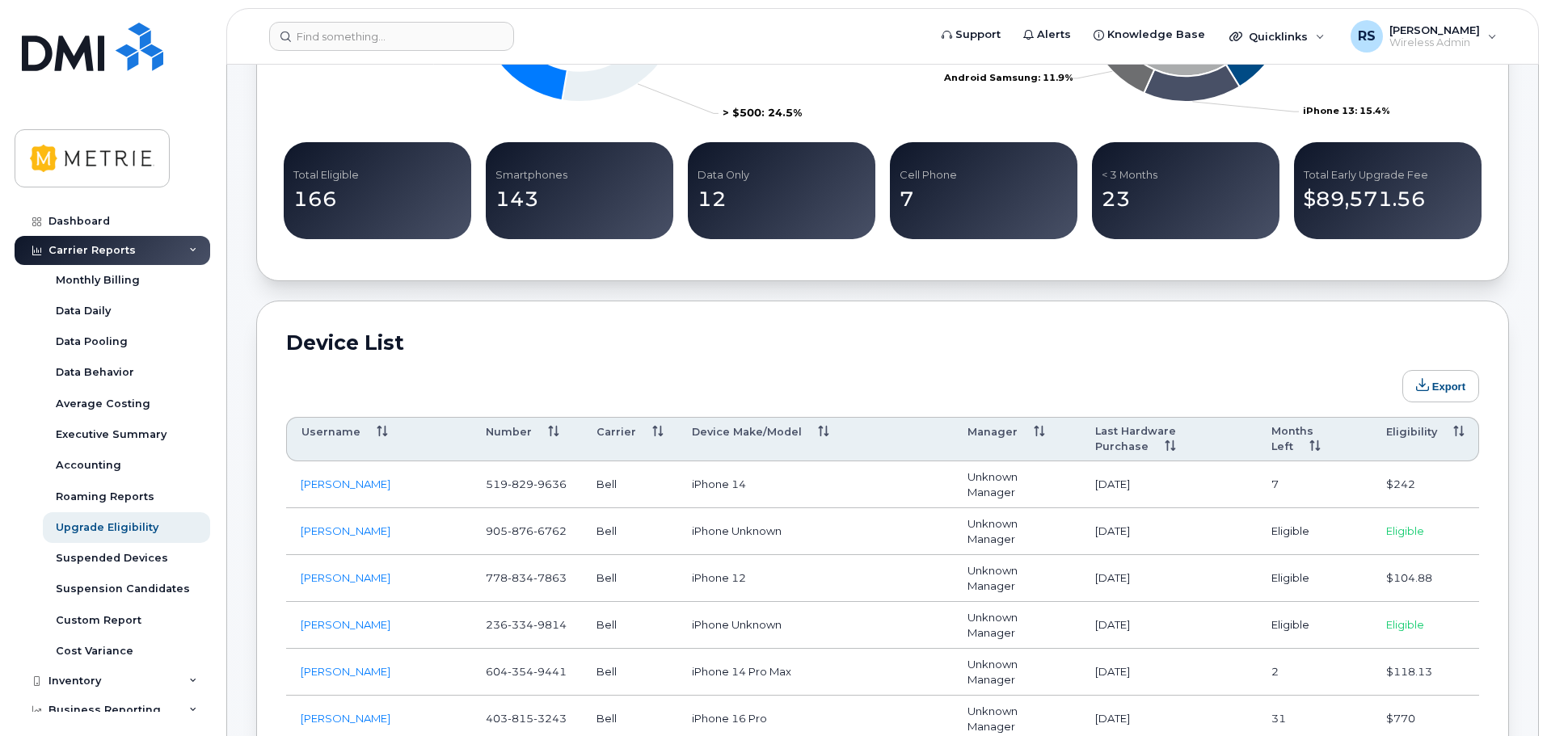
scroll to position [647, 0]
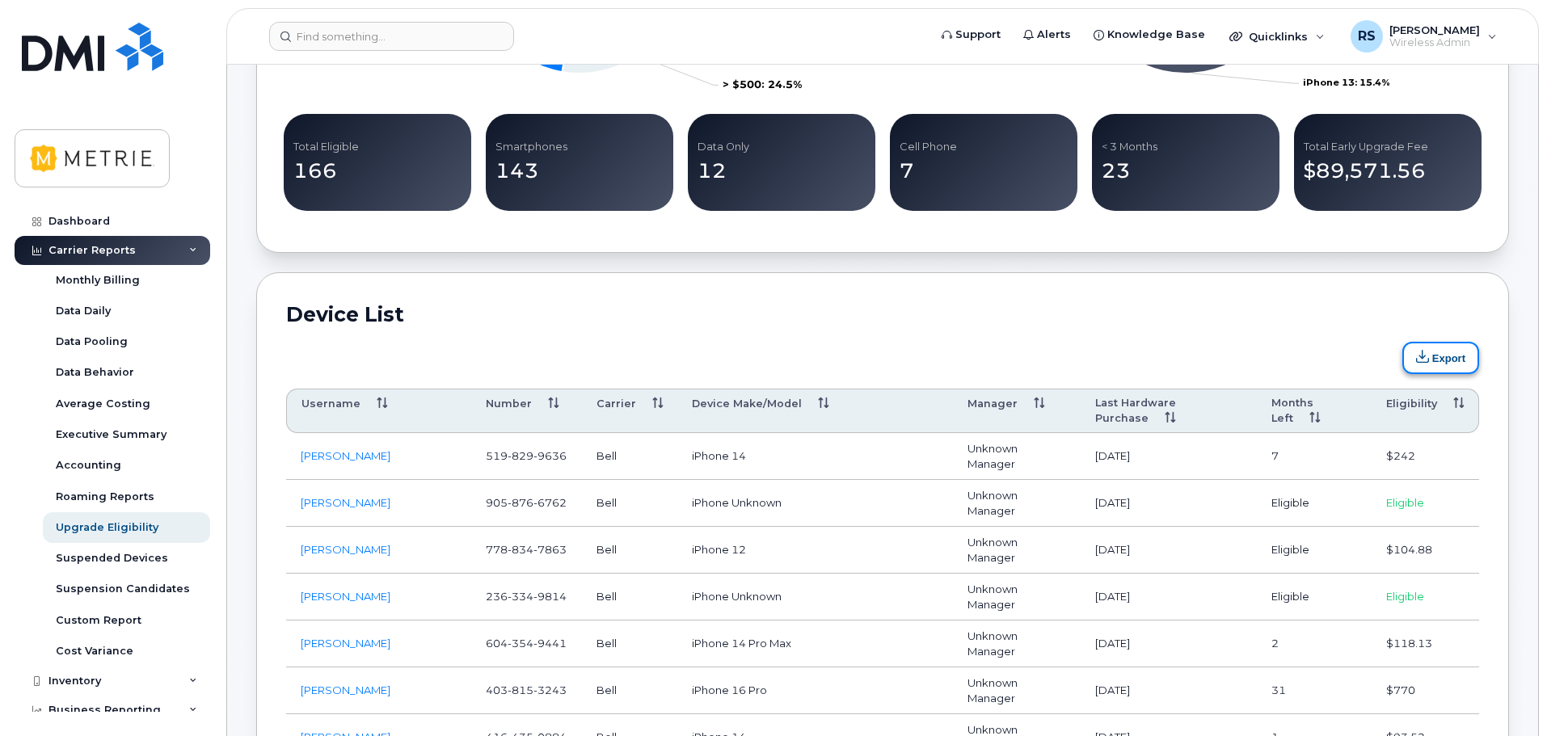
click at [1451, 356] on button "Export" at bounding box center [1440, 358] width 77 height 32
